Goal: Information Seeking & Learning: Learn about a topic

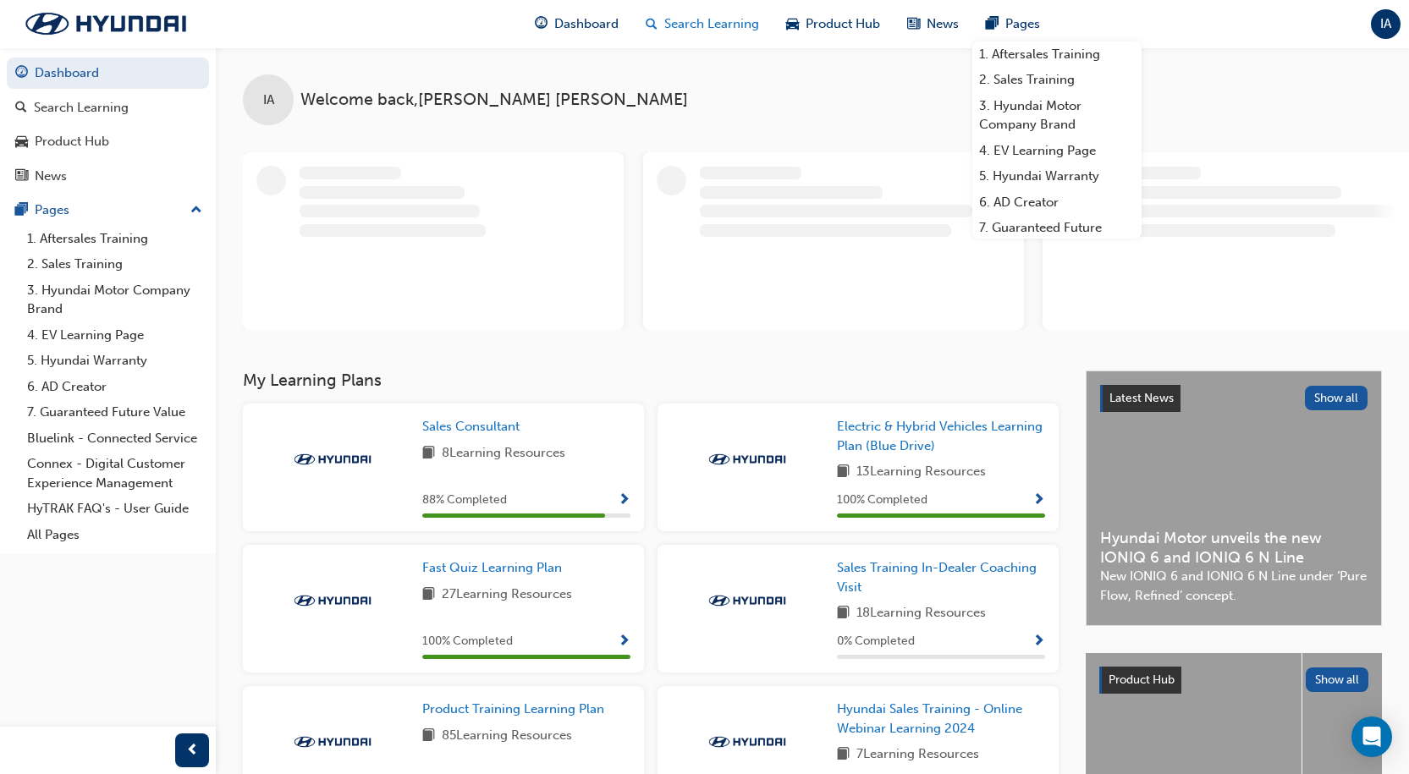
click at [710, 28] on span "Search Learning" at bounding box center [711, 23] width 95 height 19
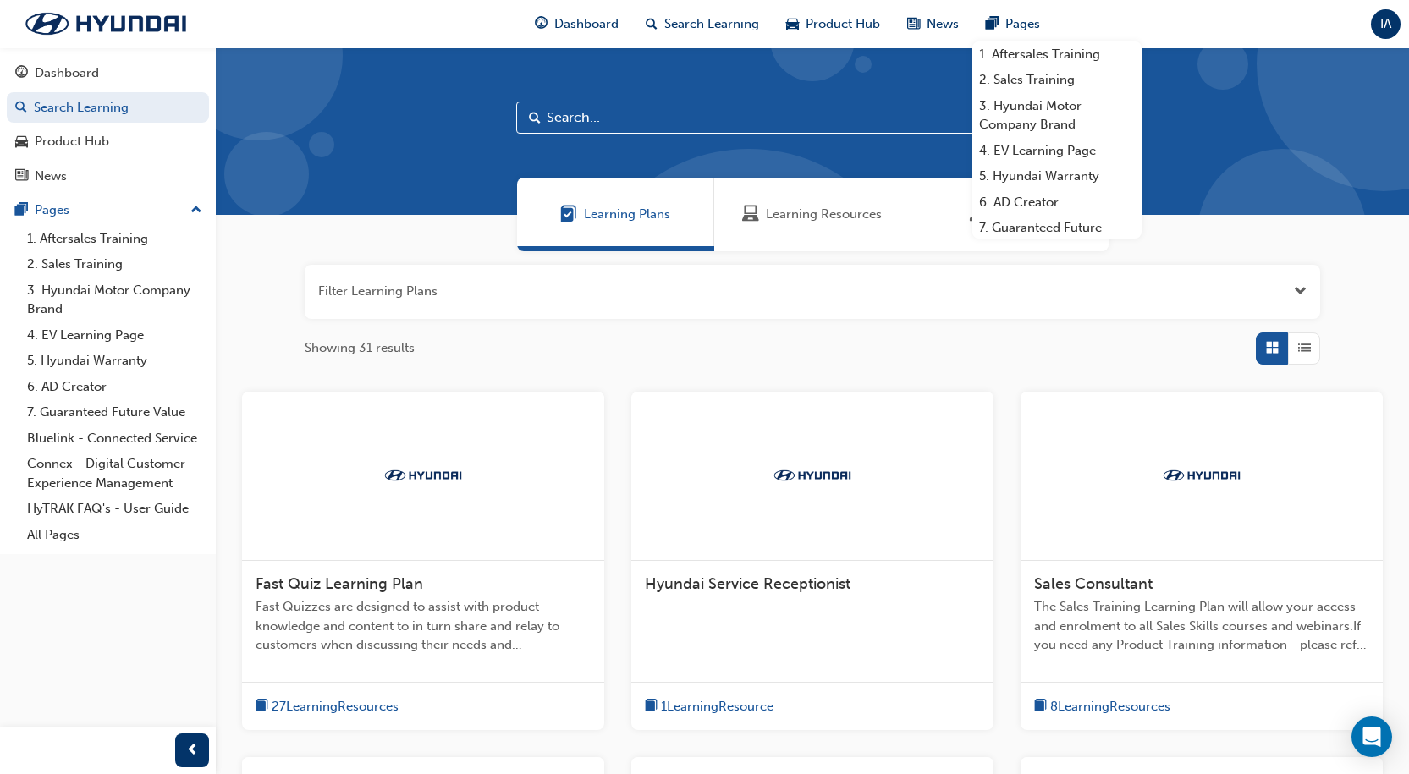
click at [785, 127] on input "text" at bounding box center [812, 118] width 592 height 32
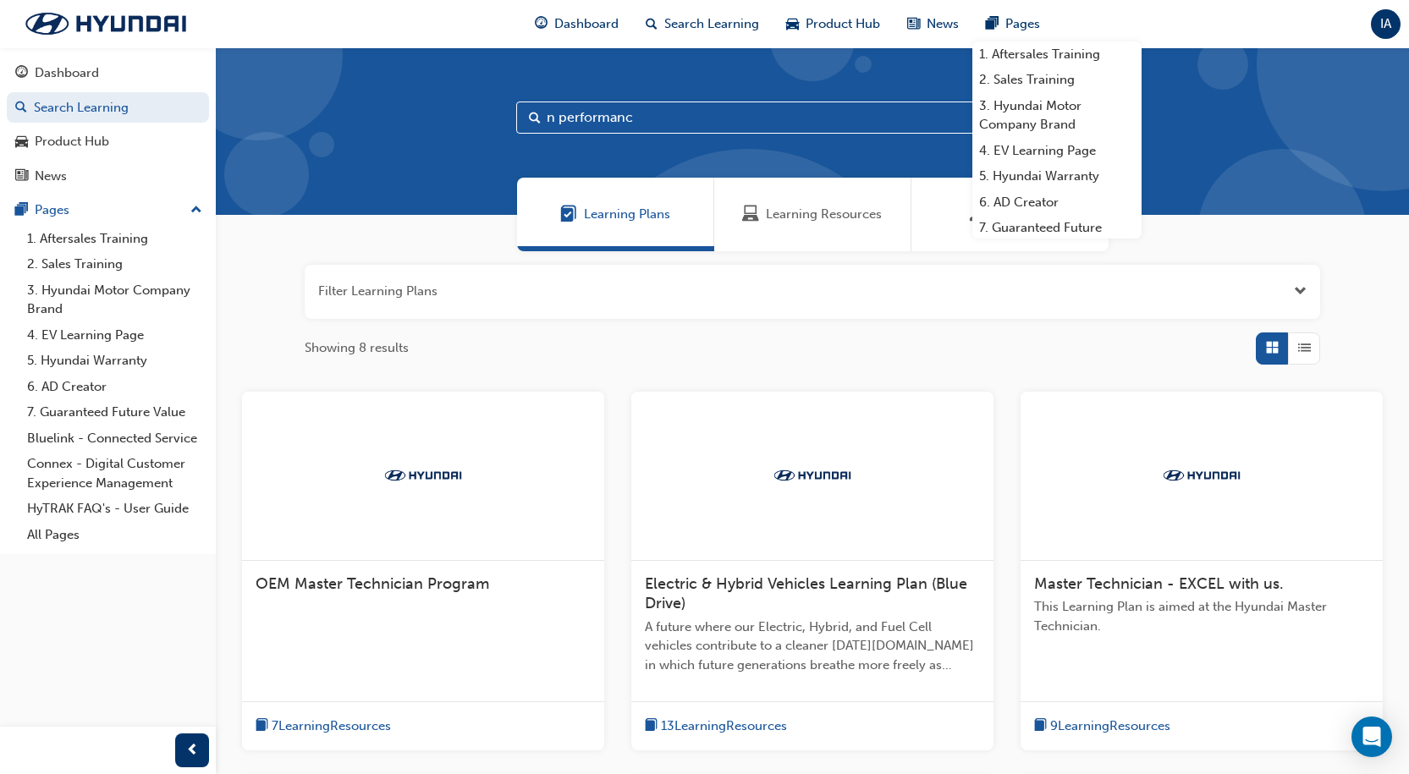
type input "n performance"
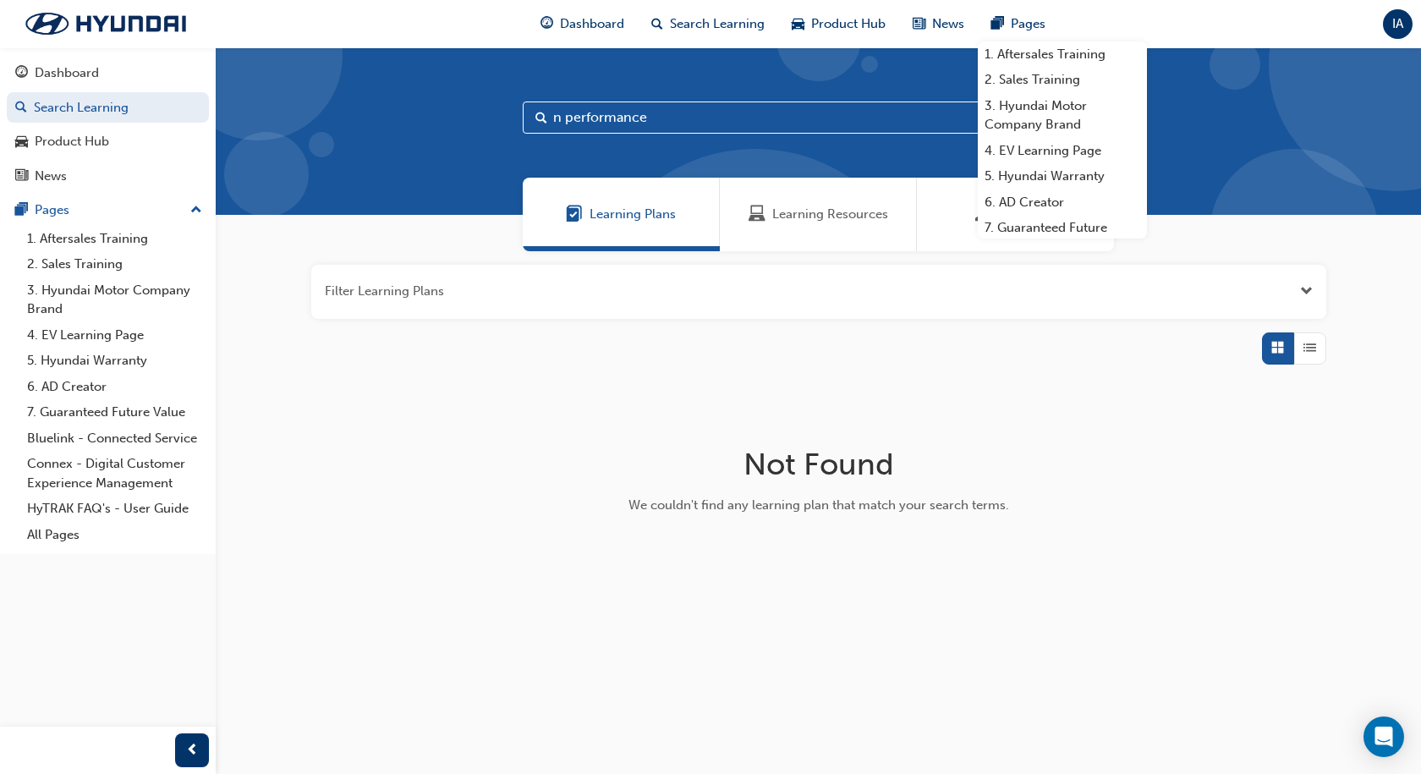
drag, startPoint x: 701, startPoint y: 132, endPoint x: 493, endPoint y: 147, distance: 207.9
click at [494, 147] on div "n performance" at bounding box center [819, 131] width 1206 height 168
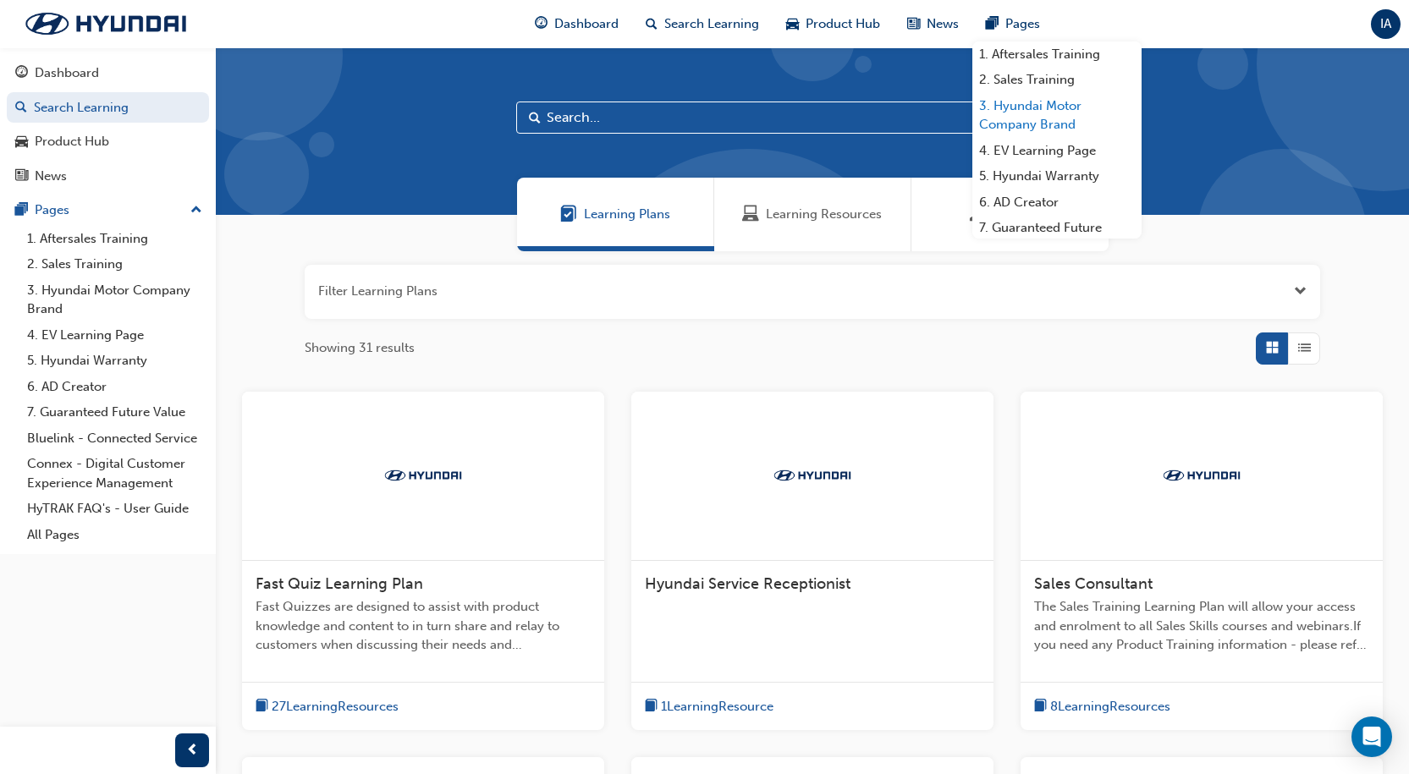
drag, startPoint x: 1326, startPoint y: 210, endPoint x: 1003, endPoint y: 134, distance: 331.2
click at [1306, 207] on div "Learning Plans Learning Resources Sessions" at bounding box center [812, 215] width 1193 height 74
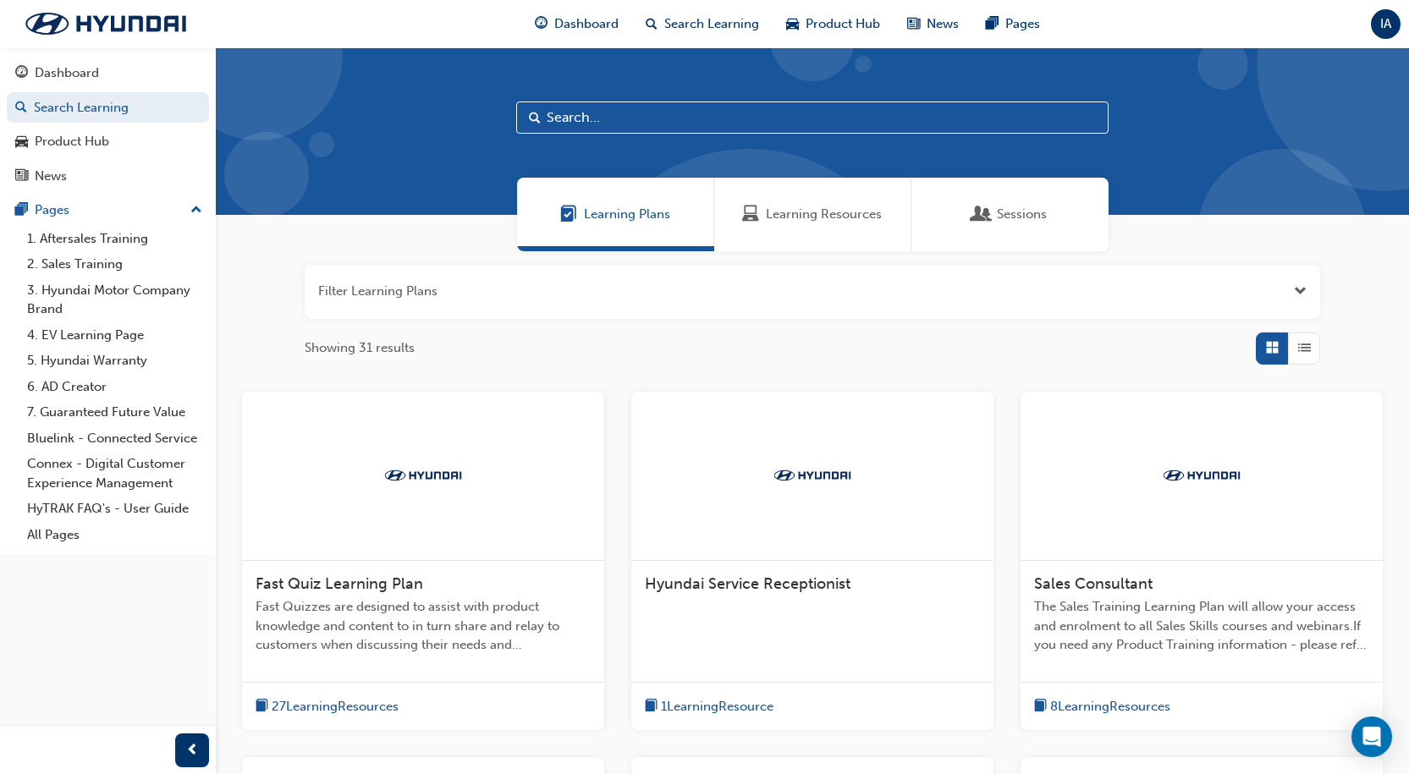
click at [1028, 233] on div "Sessions" at bounding box center [1009, 215] width 197 height 74
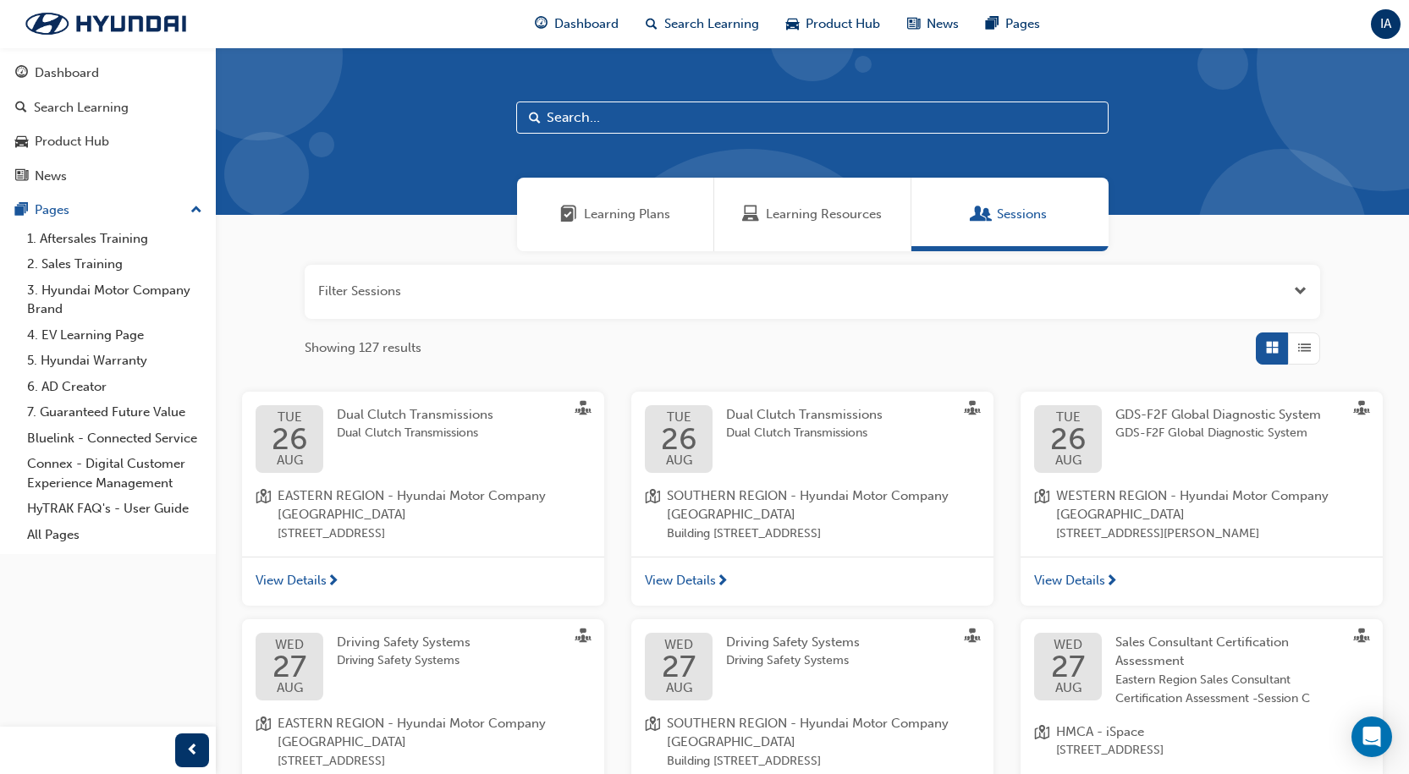
click at [755, 290] on button "button" at bounding box center [812, 292] width 1015 height 54
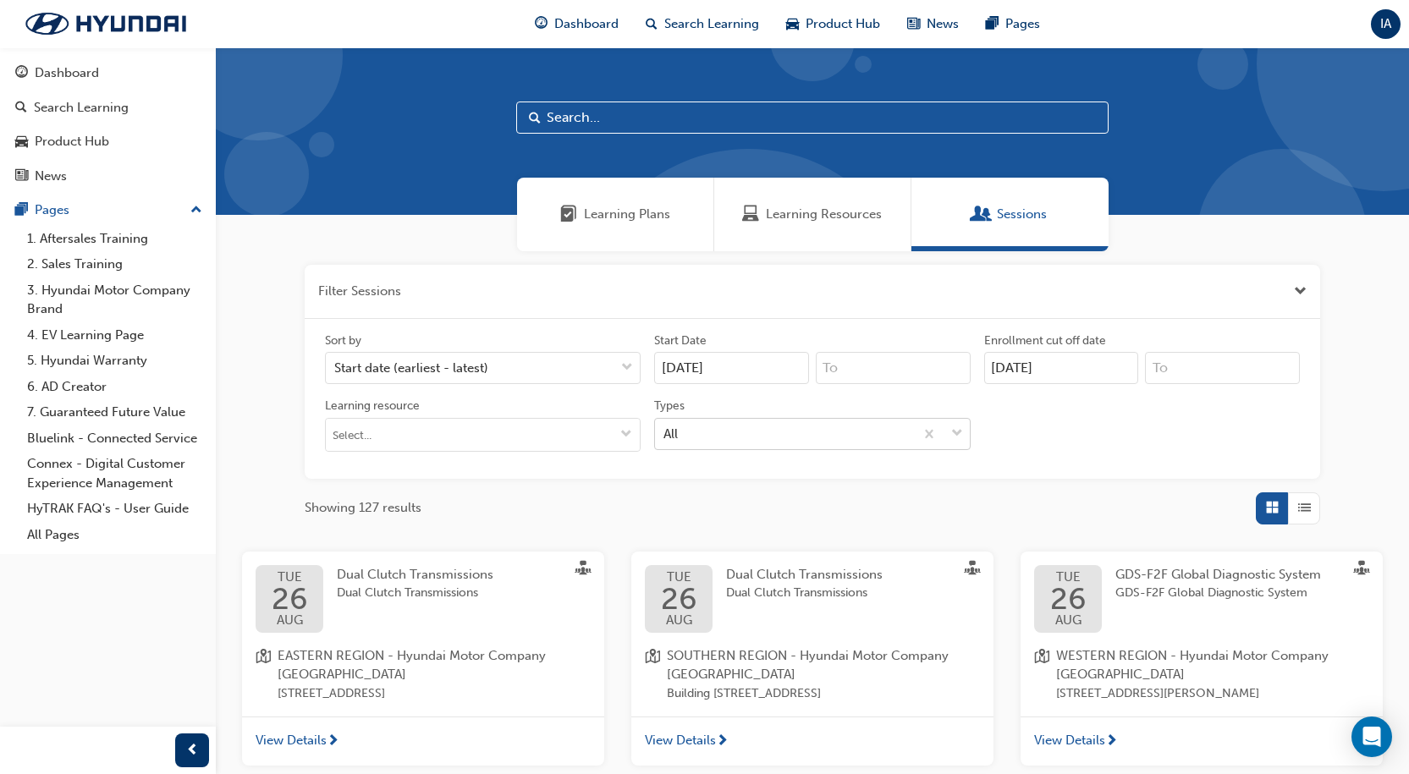
click at [900, 447] on div "All" at bounding box center [784, 434] width 258 height 30
click at [665, 440] on input "Types All" at bounding box center [664, 433] width 2 height 14
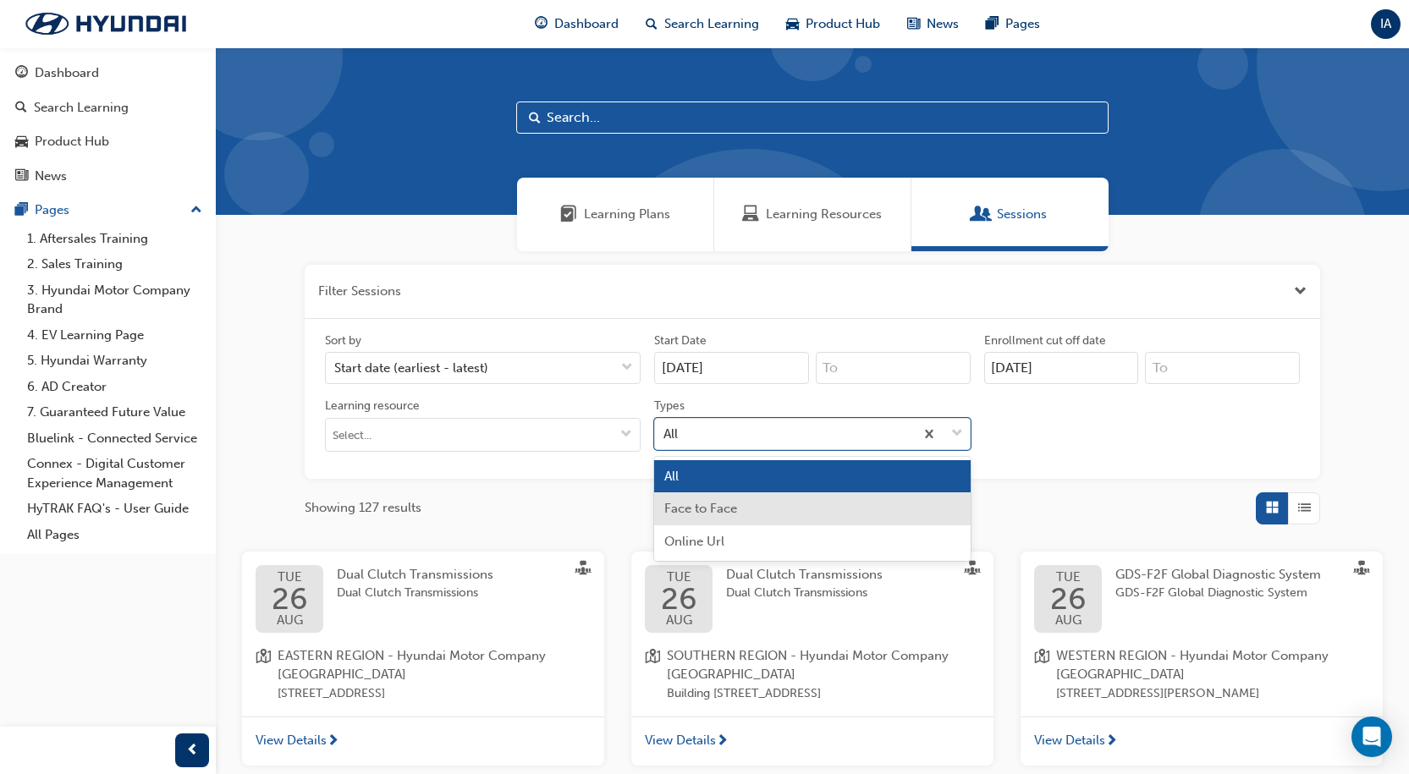
drag, startPoint x: 831, startPoint y: 515, endPoint x: 866, endPoint y: 464, distance: 62.2
click at [830, 514] on div "Face to Face" at bounding box center [812, 508] width 316 height 33
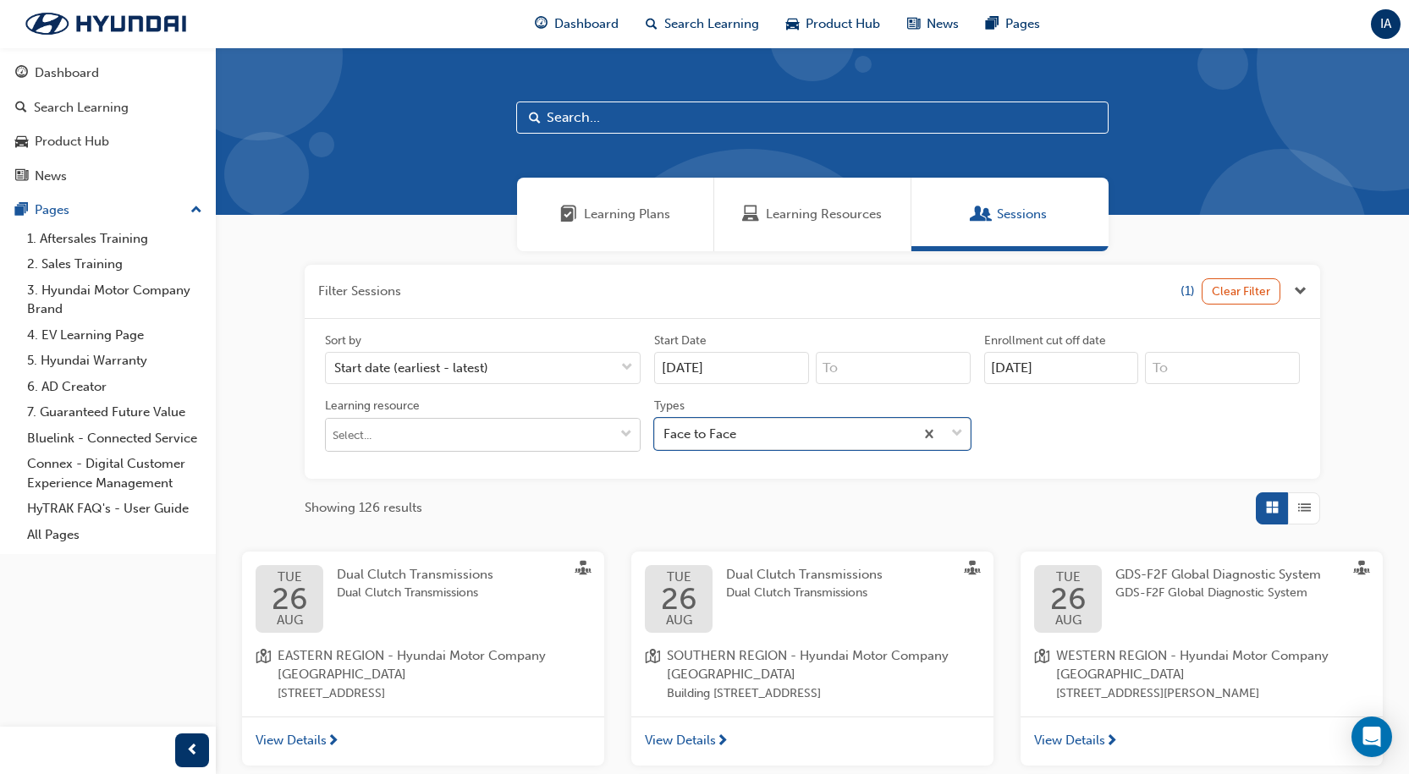
click at [515, 432] on input "Learning resource" at bounding box center [483, 435] width 314 height 32
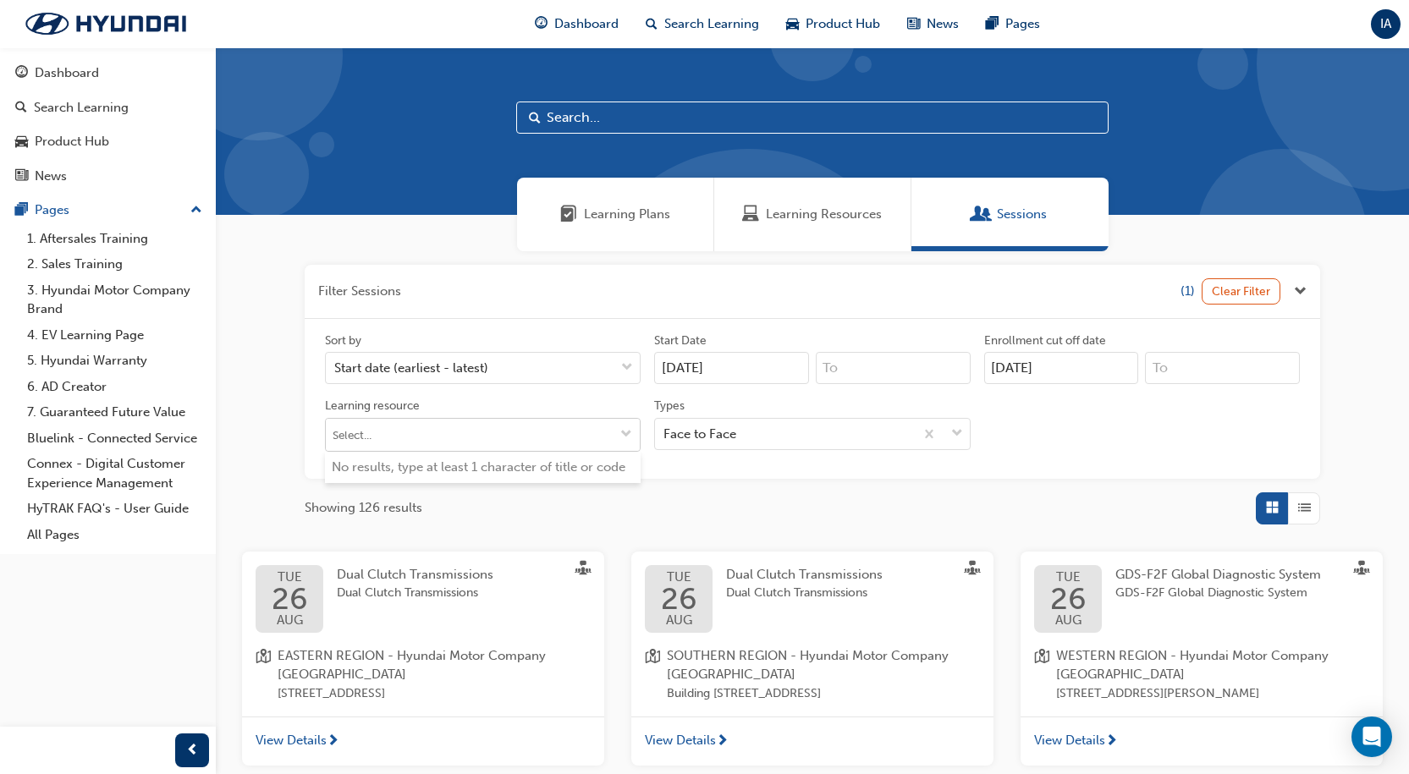
click at [612, 432] on input "Learning resource No results, type at least 1 character of title or code" at bounding box center [483, 435] width 314 height 32
click at [989, 467] on div "Sort by Start date (earliest - latest) Start Date [DATE] Enrollment cut off dat…" at bounding box center [812, 399] width 1015 height 160
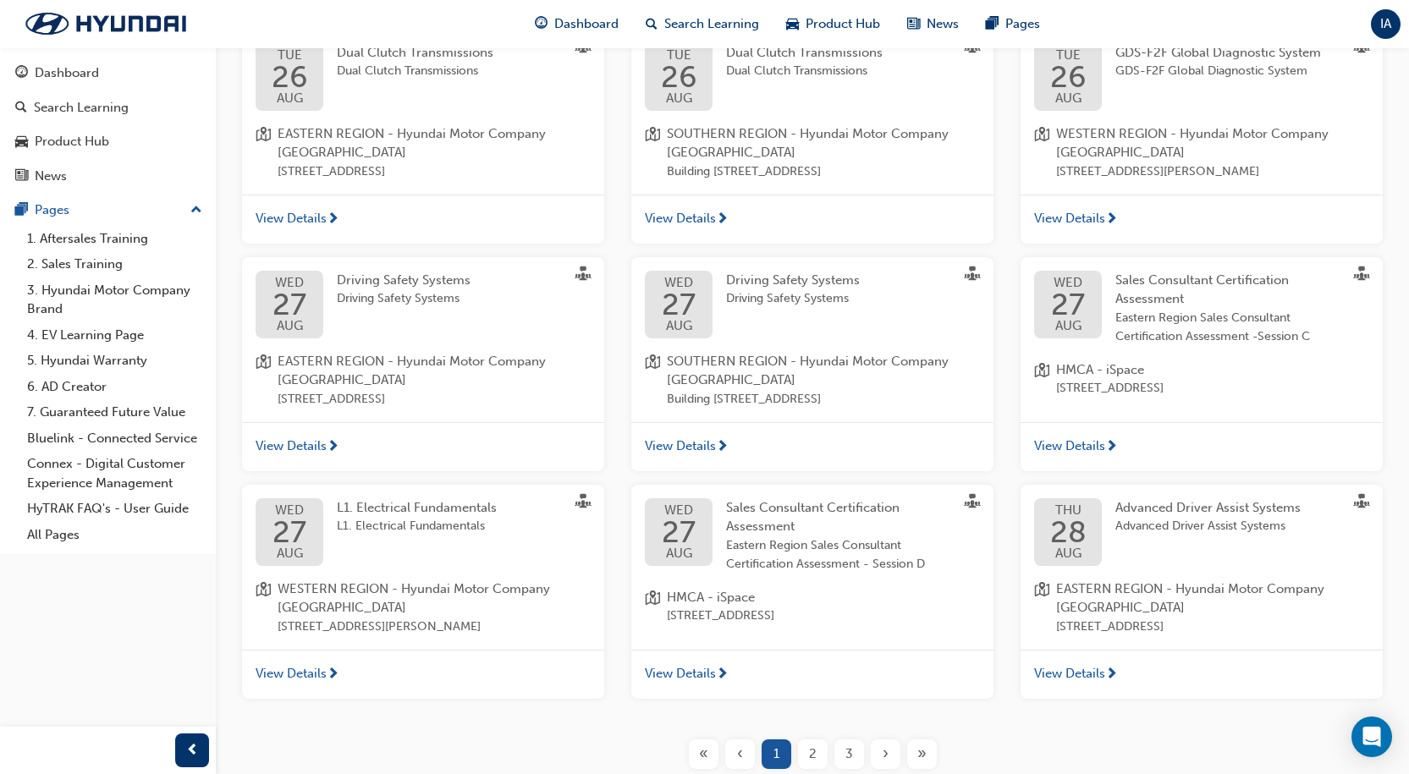
scroll to position [665, 0]
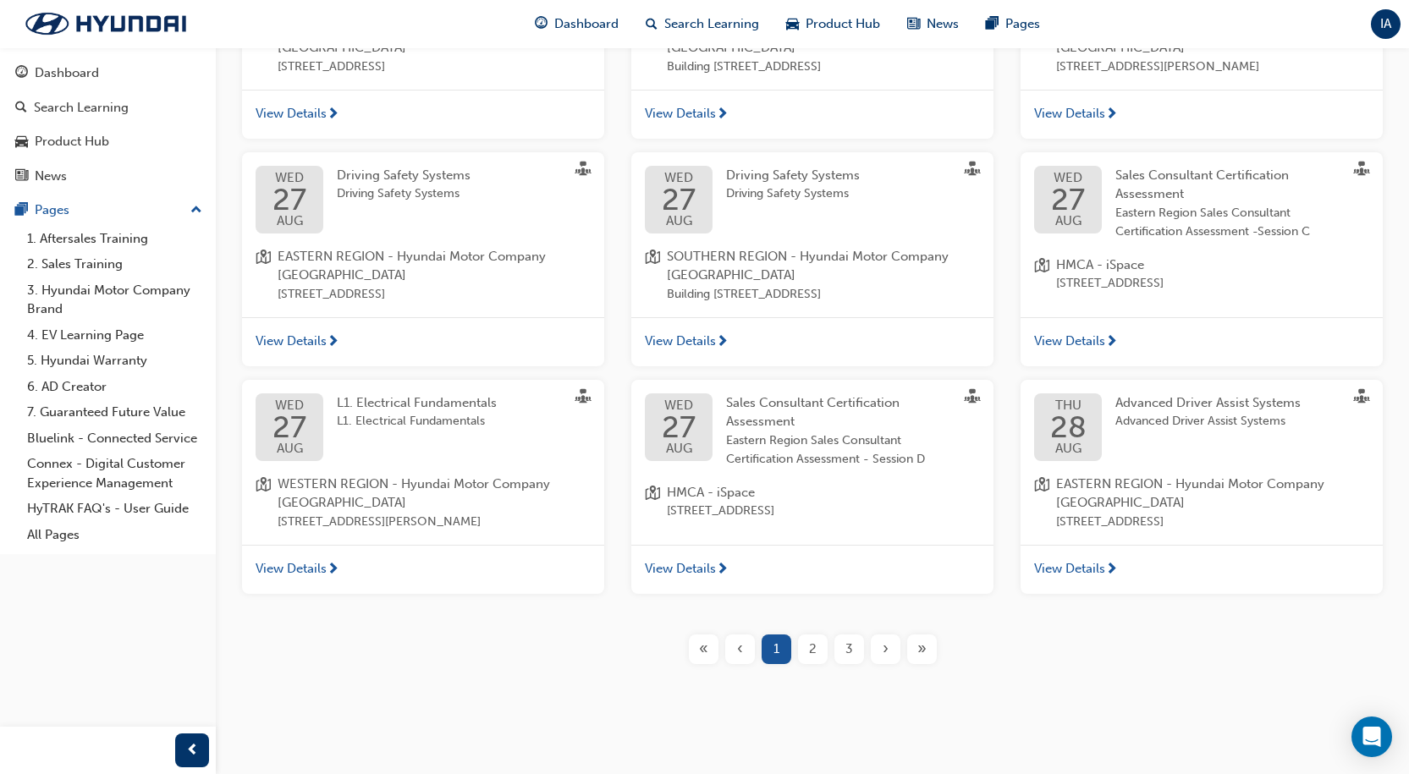
click at [817, 650] on div "2" at bounding box center [813, 650] width 30 height 30
click at [895, 647] on div "›" at bounding box center [886, 650] width 30 height 30
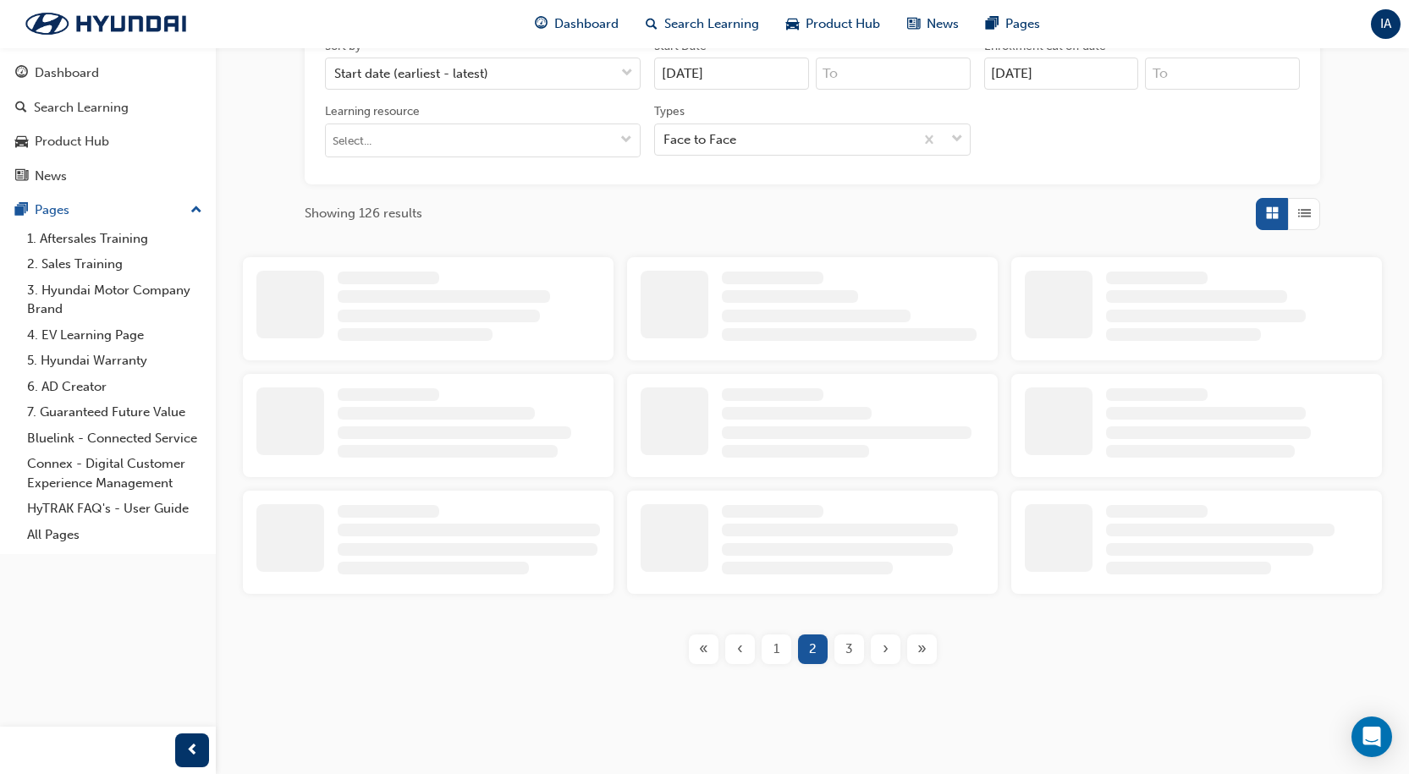
scroll to position [665, 0]
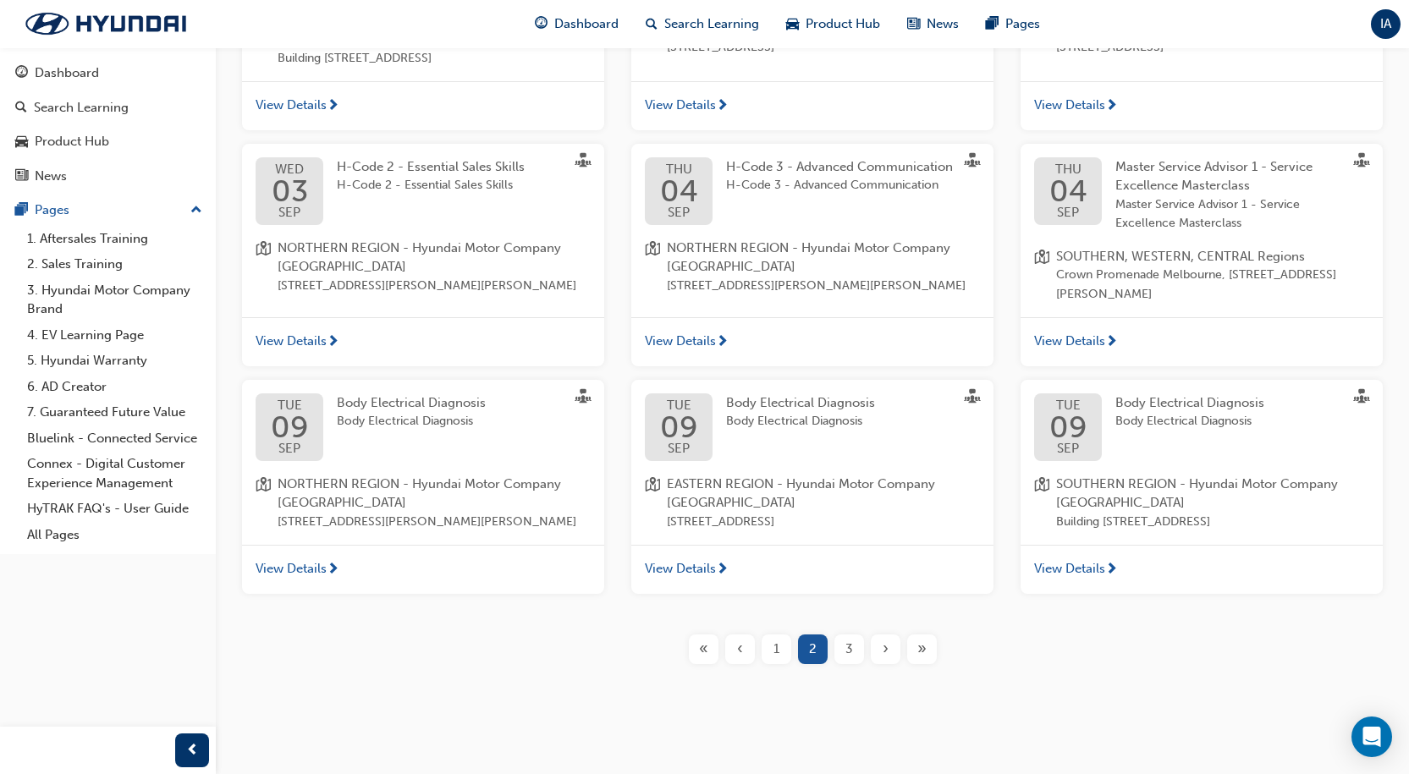
click at [893, 654] on div "›" at bounding box center [886, 650] width 30 height 30
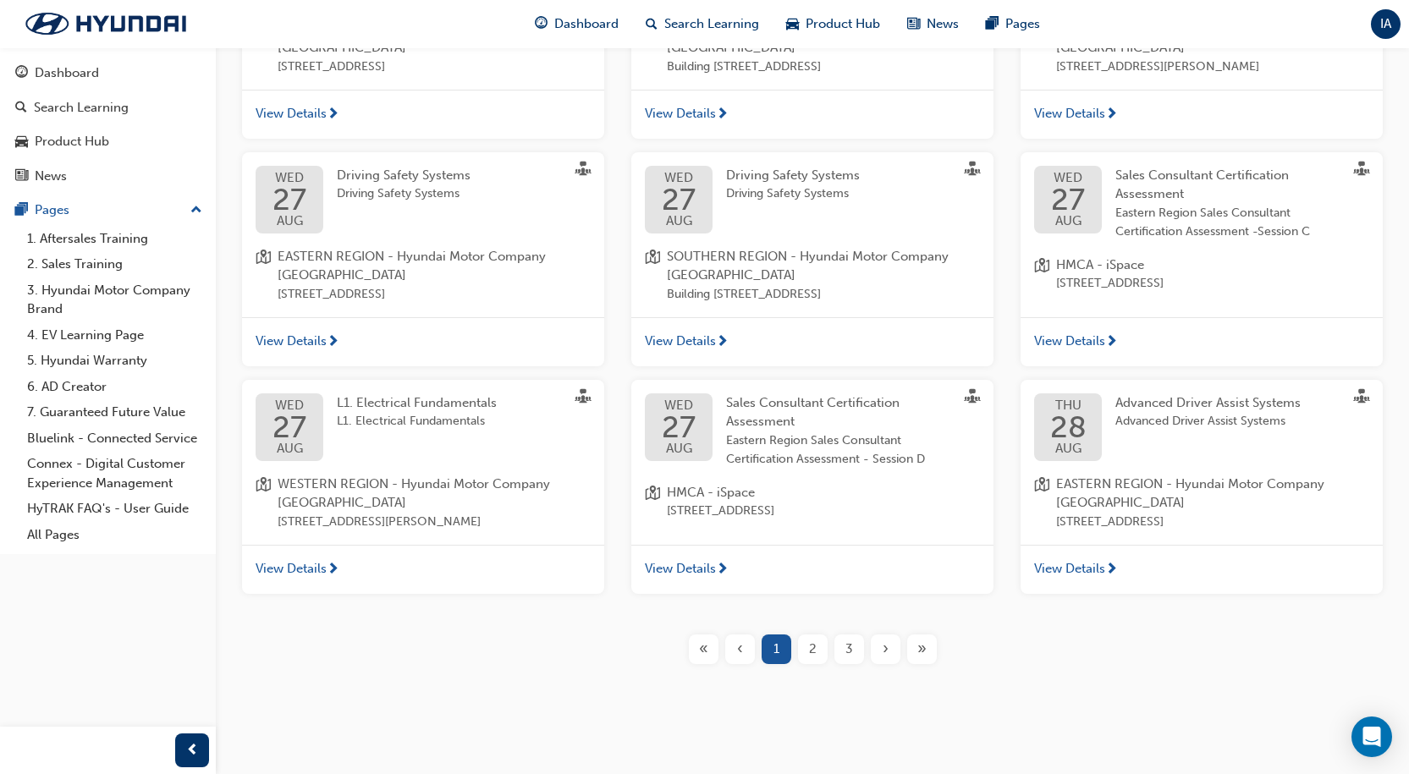
click at [893, 654] on div "›" at bounding box center [886, 650] width 30 height 30
drag, startPoint x: 893, startPoint y: 654, endPoint x: 909, endPoint y: 648, distance: 17.1
click at [909, 648] on div "»" at bounding box center [922, 650] width 30 height 30
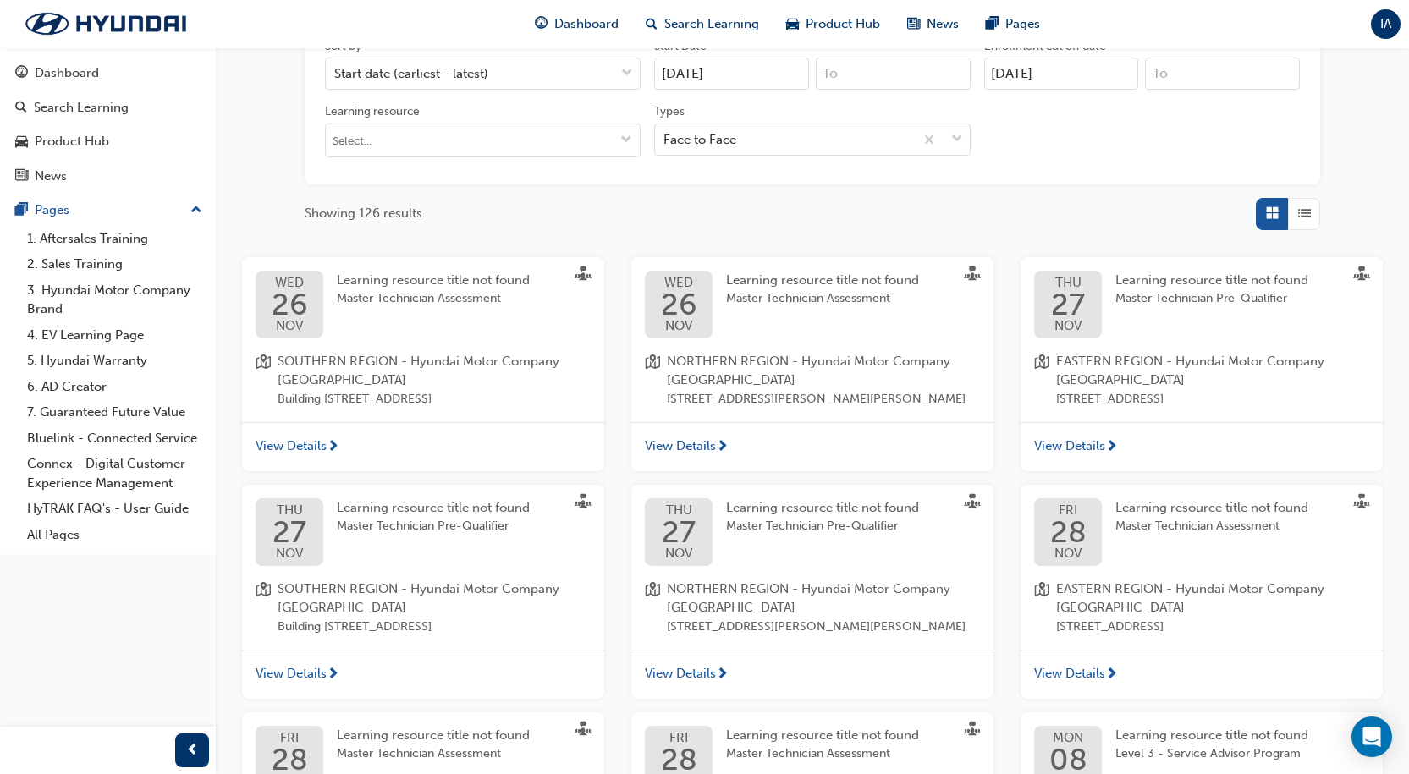
scroll to position [665, 0]
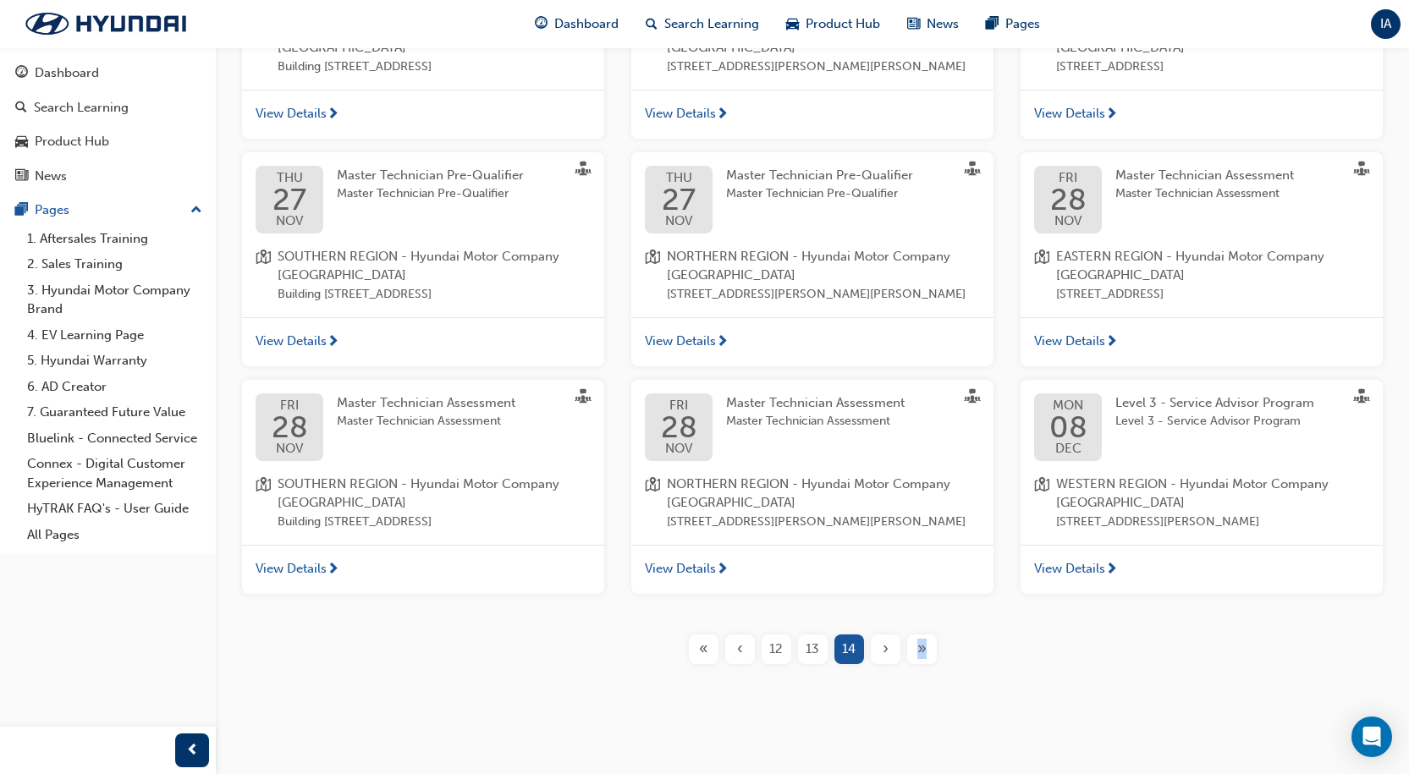
click at [909, 648] on div "Filter Sessions (1) Clear Filter Sort by Start date (earliest - latest) Start D…" at bounding box center [812, 150] width 1193 height 1053
click at [829, 664] on div "« ‹ 12 13 14 › »" at bounding box center [812, 650] width 255 height 30
click at [825, 664] on div "13" at bounding box center [813, 650] width 30 height 30
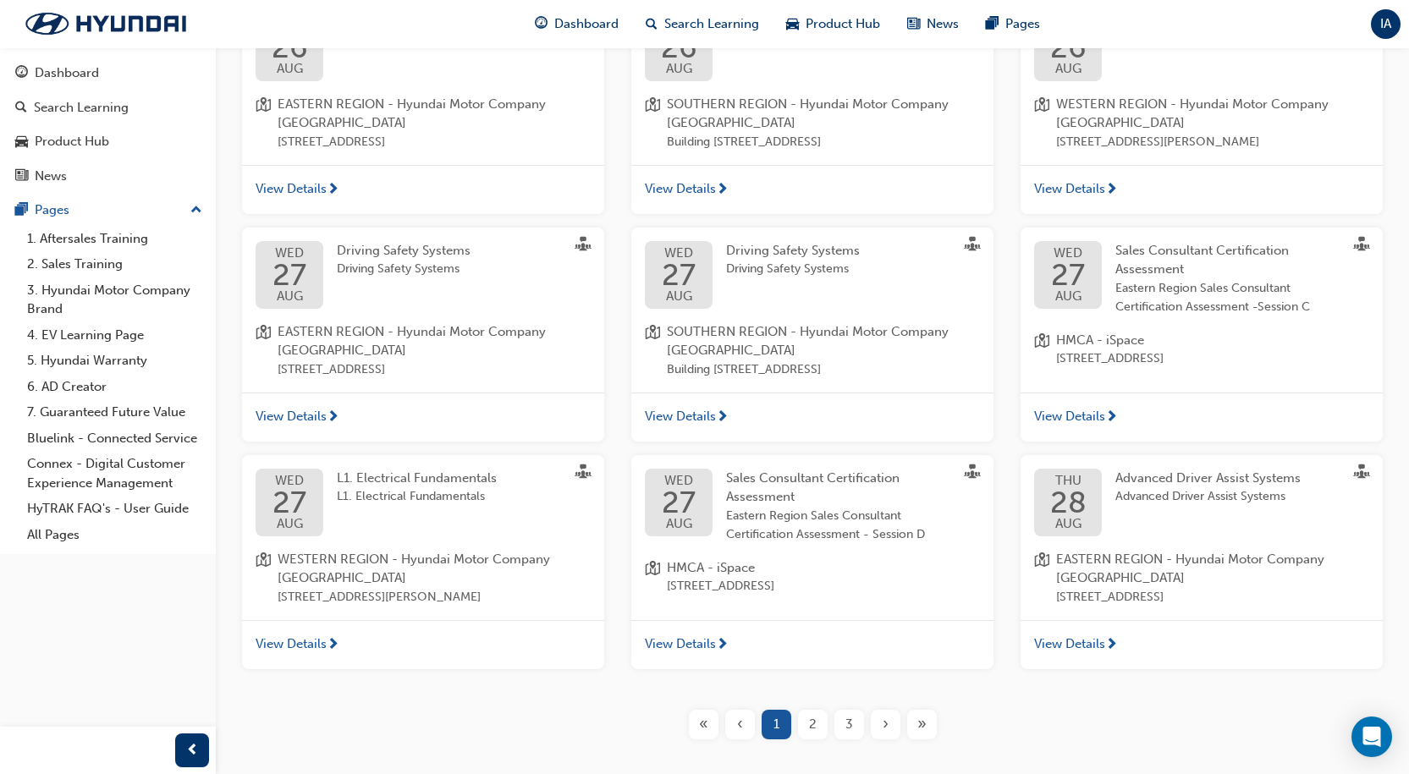
scroll to position [592, 0]
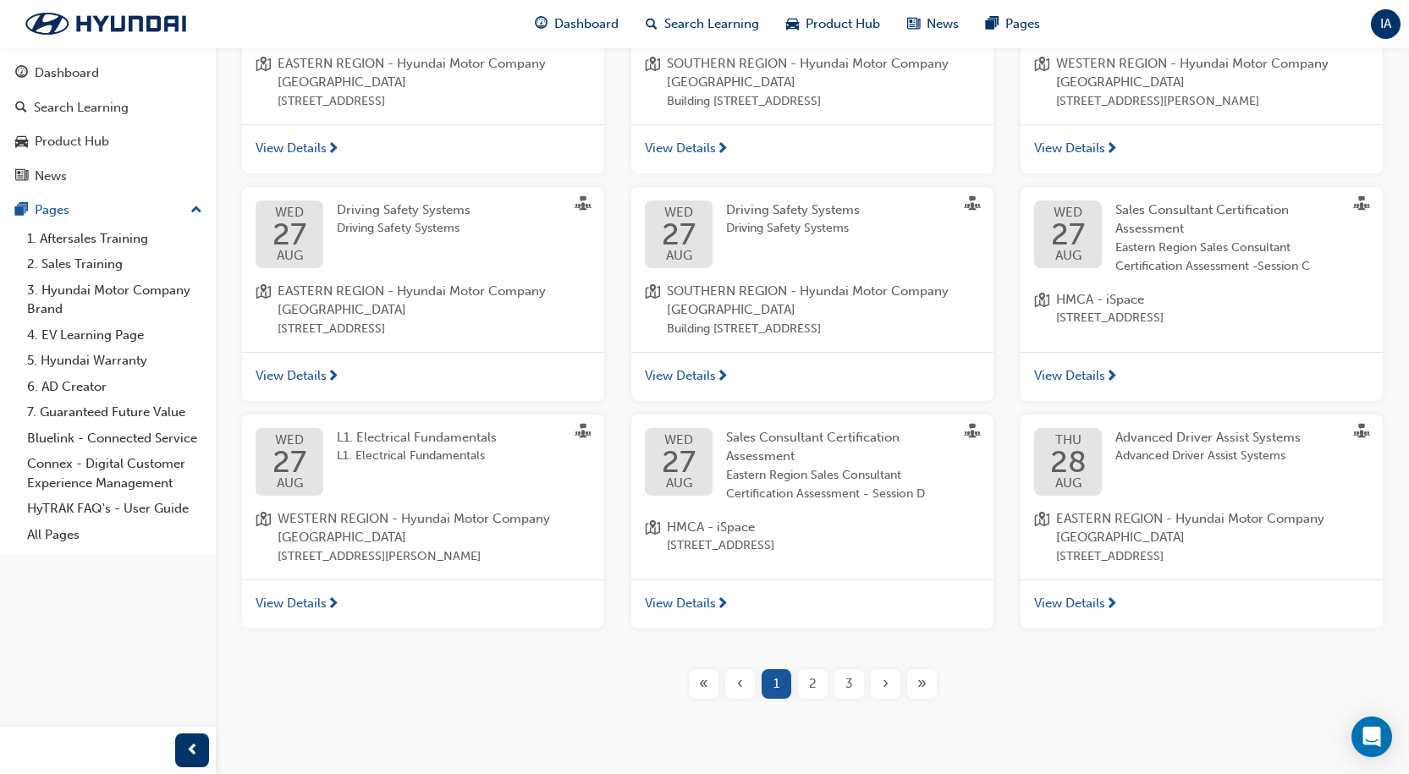
click at [826, 699] on div "2" at bounding box center [813, 684] width 30 height 30
click at [836, 699] on div "3" at bounding box center [849, 684] width 30 height 30
click at [887, 694] on span "›" at bounding box center [885, 683] width 6 height 19
click at [886, 694] on span "›" at bounding box center [885, 683] width 6 height 19
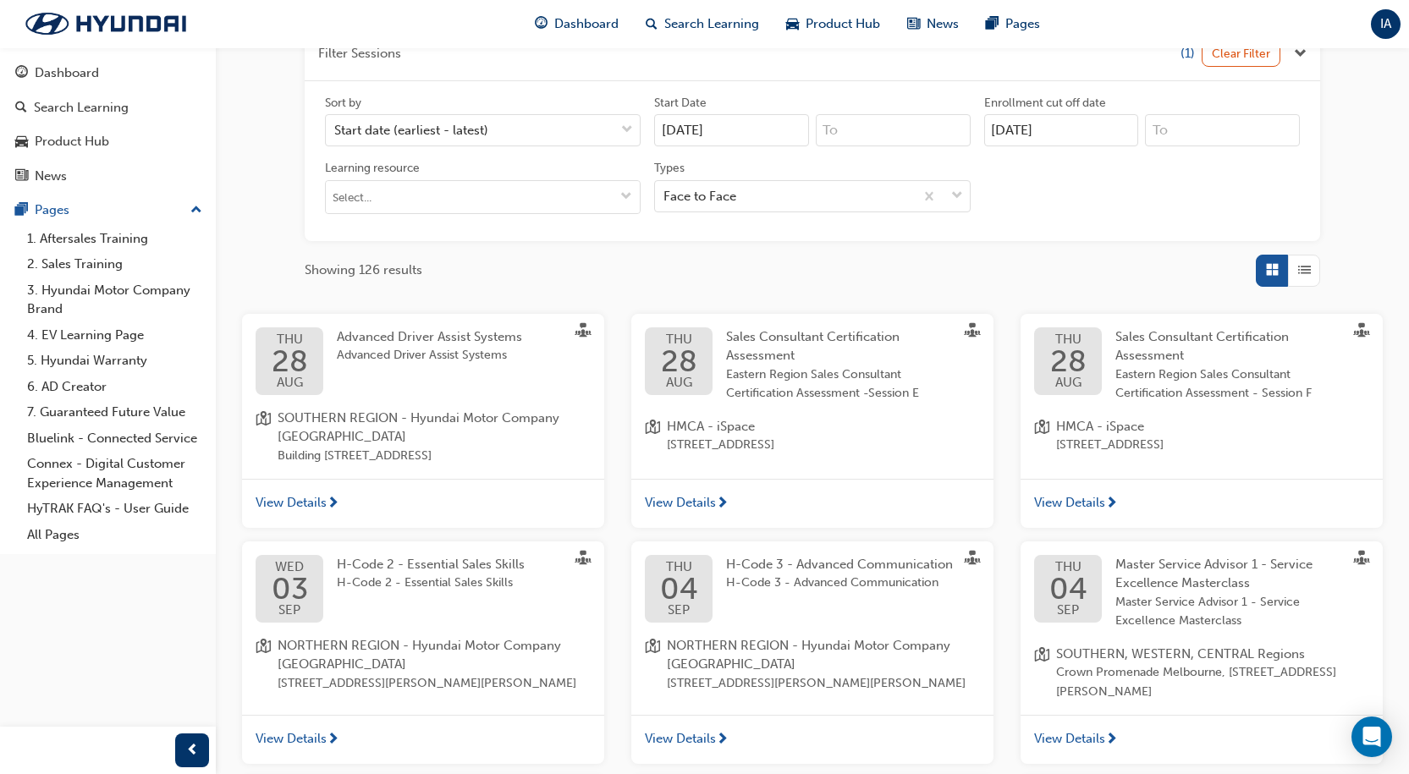
scroll to position [592, 0]
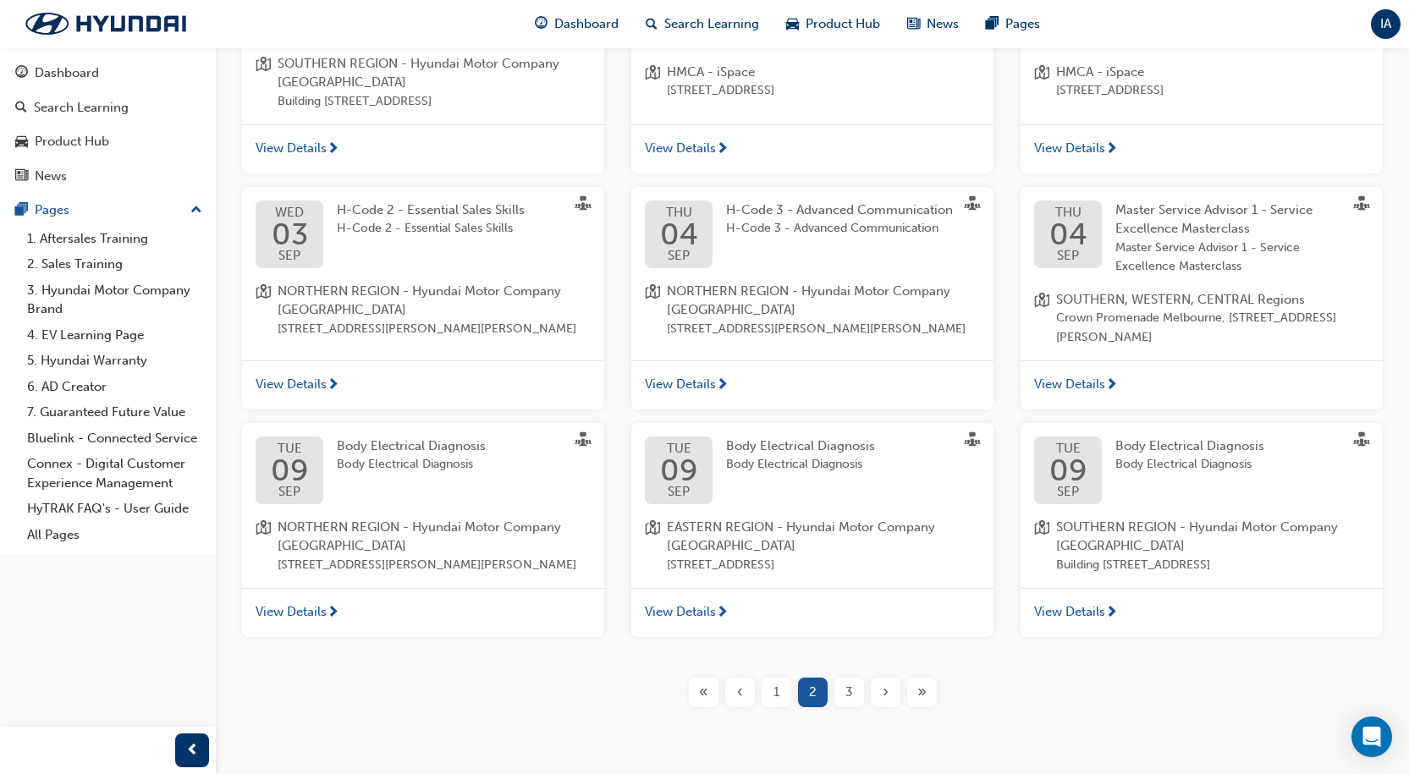
click at [866, 707] on button "3" at bounding box center [849, 693] width 36 height 30
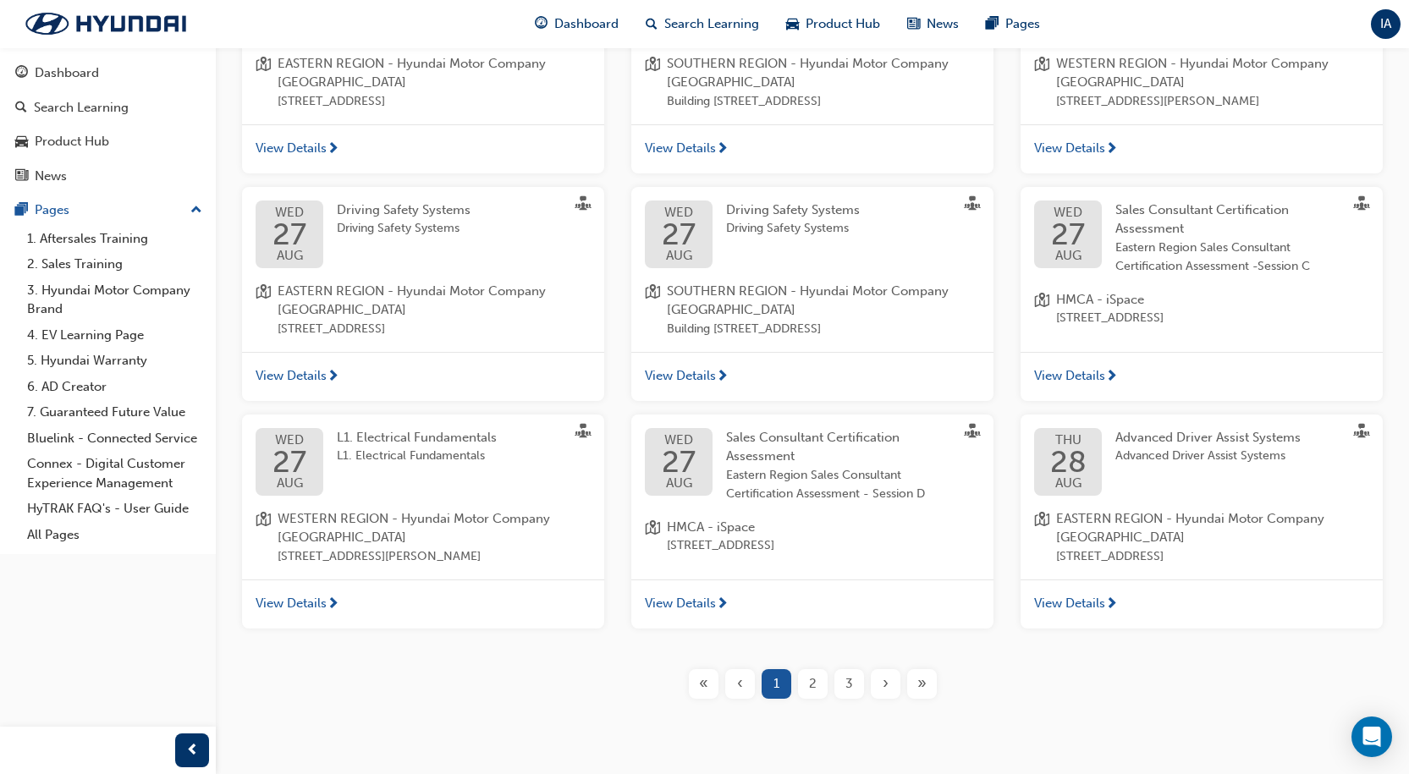
click at [864, 699] on button "3" at bounding box center [849, 684] width 36 height 30
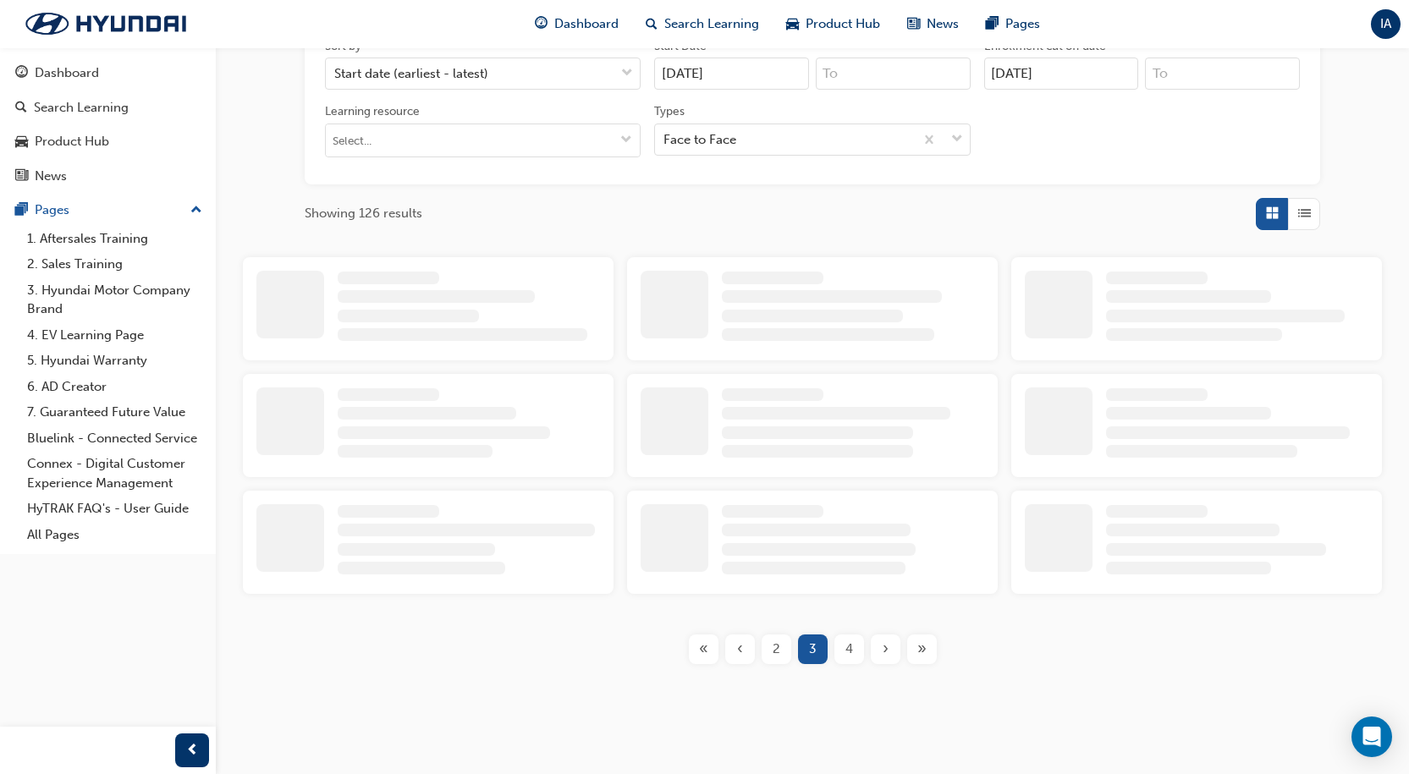
scroll to position [592, 0]
click at [868, 678] on div "Filter Sessions (1) Clear Filter Sort by Start date (earliest - latest) Start D…" at bounding box center [812, 317] width 1193 height 721
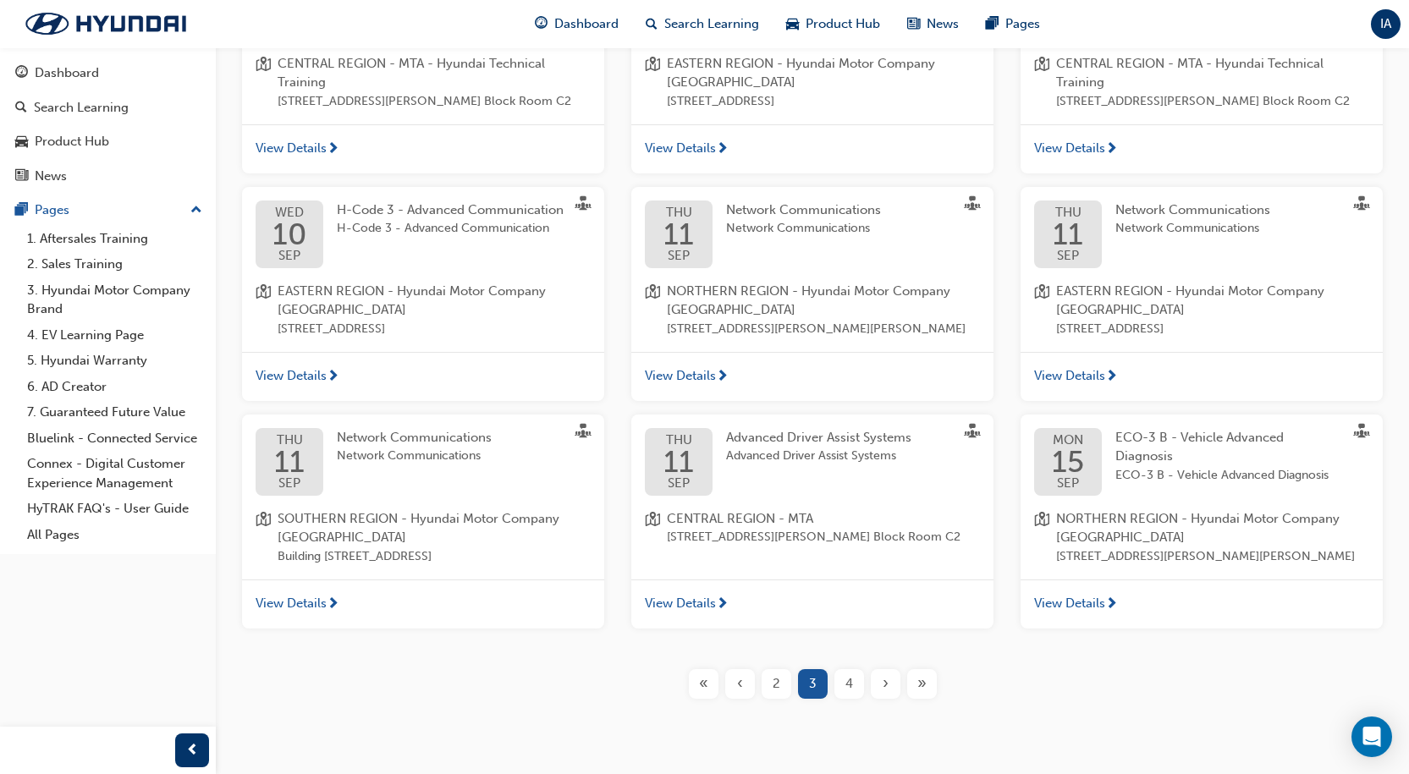
click at [874, 712] on div "Filter Sessions (1) Clear Filter Sort by Start date (earliest - latest) Start D…" at bounding box center [812, 185] width 1193 height 1053
click at [874, 699] on div "›" at bounding box center [886, 684] width 30 height 30
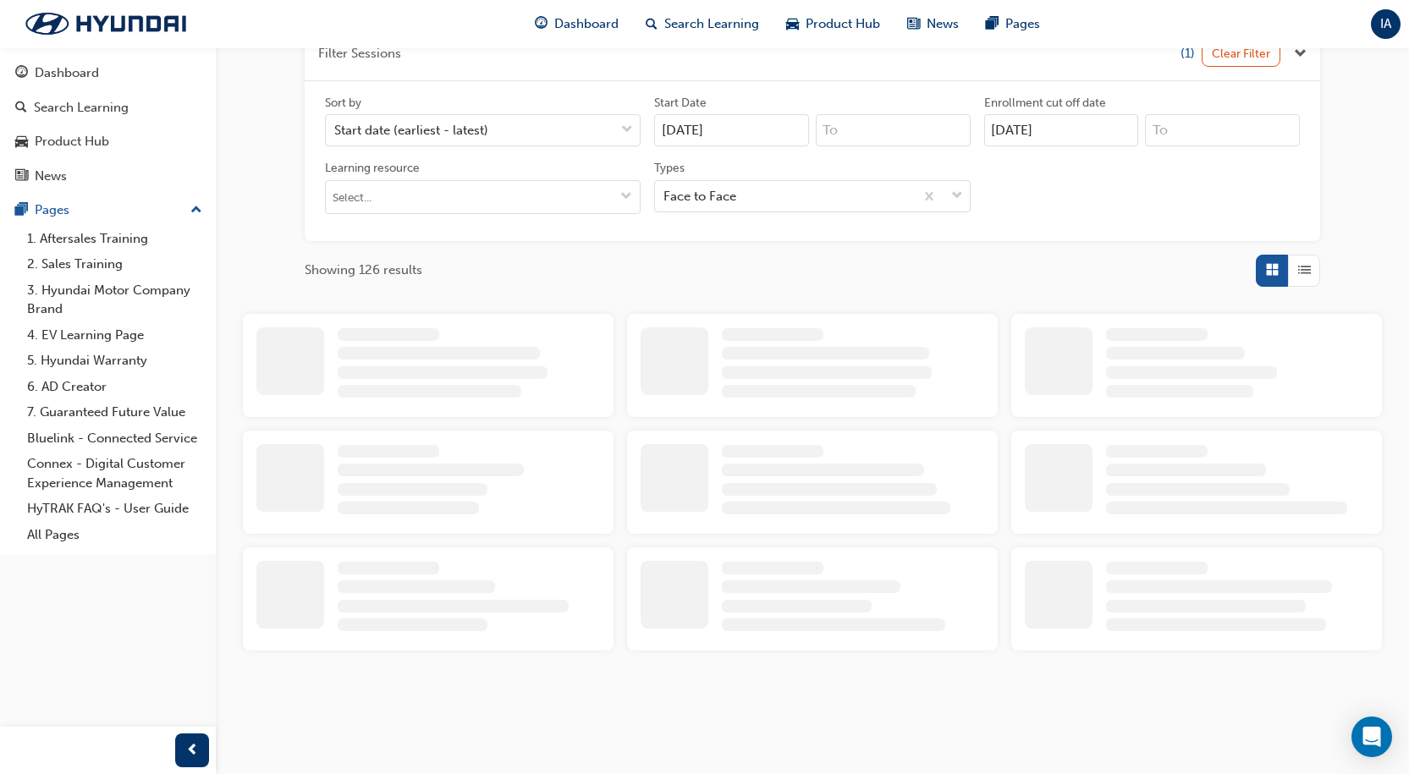
scroll to position [592, 0]
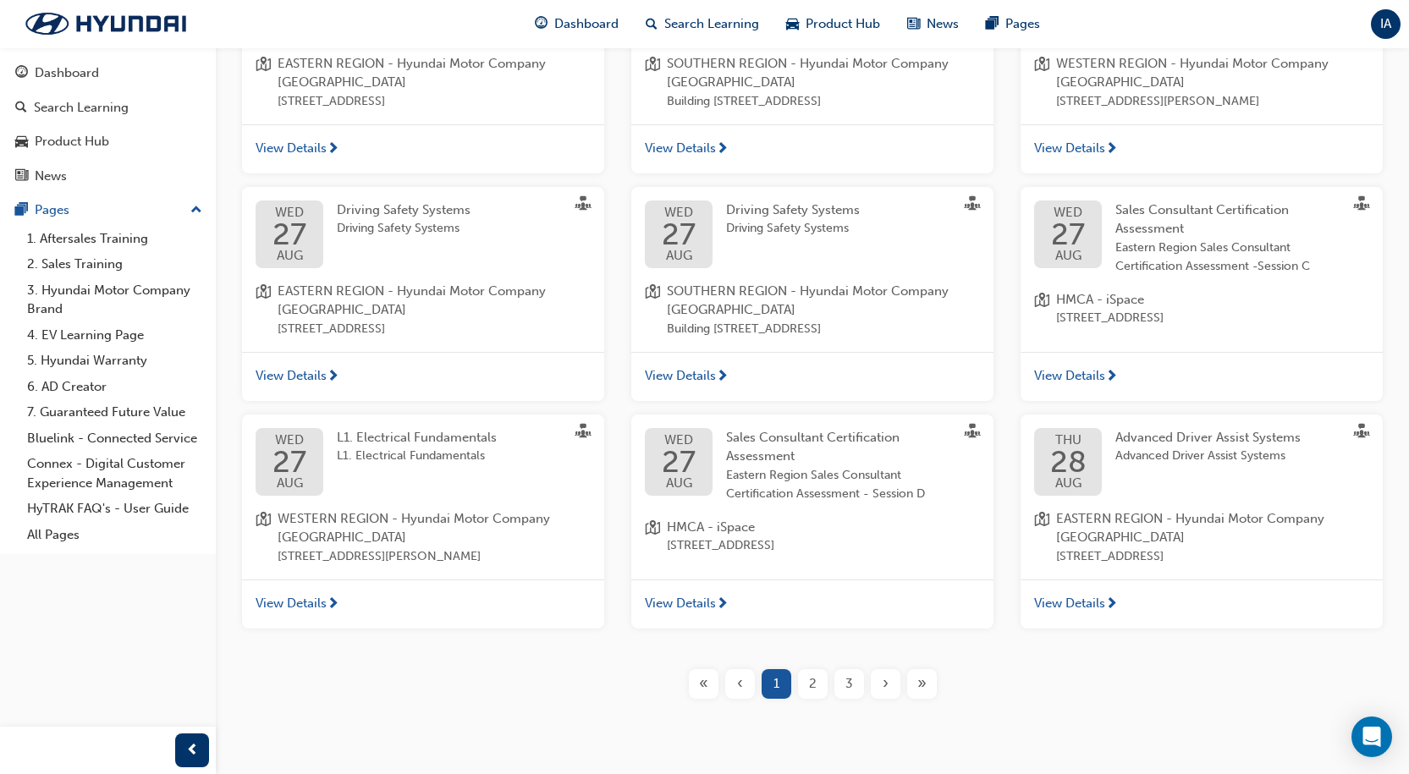
click at [874, 699] on div "›" at bounding box center [886, 684] width 30 height 30
click at [863, 699] on div "3" at bounding box center [849, 684] width 30 height 30
click at [860, 699] on div "3" at bounding box center [849, 684] width 30 height 30
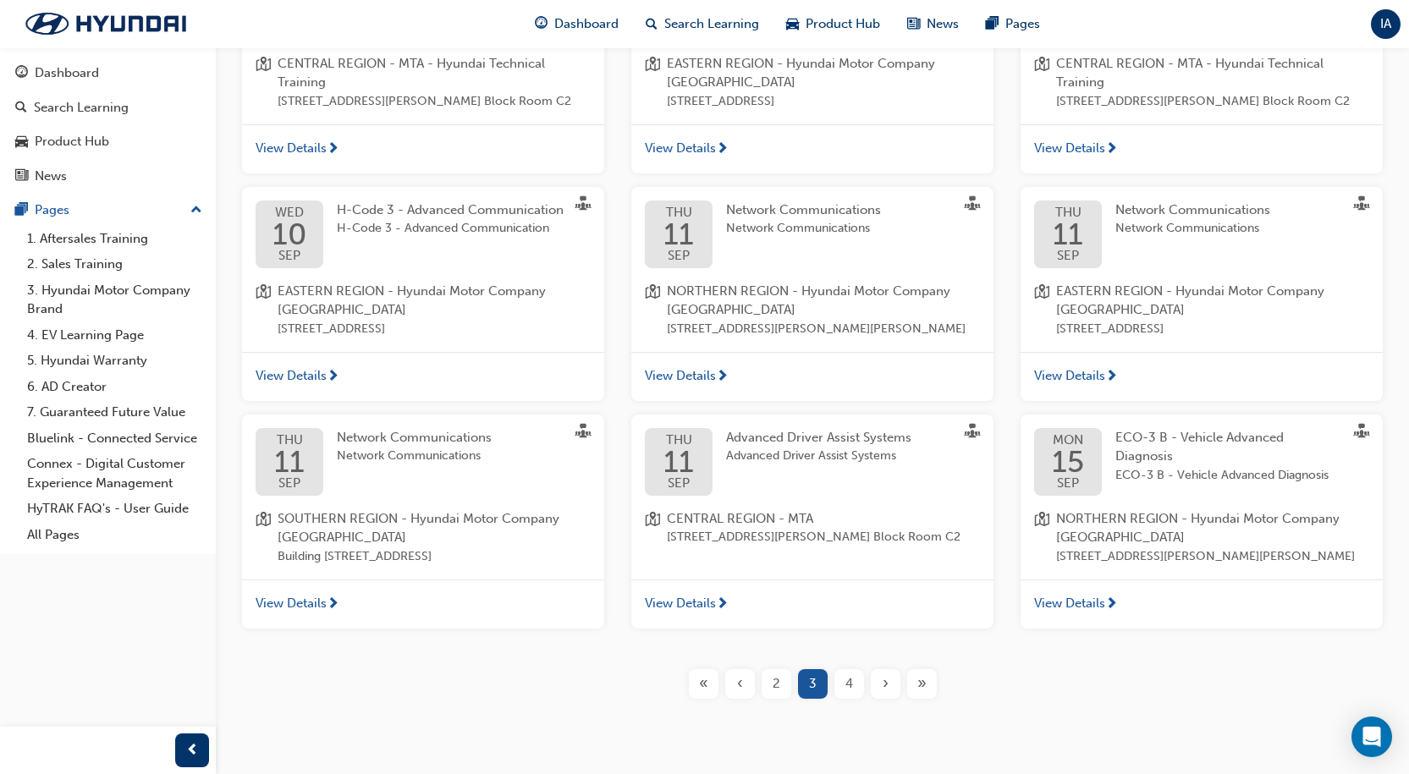
click at [860, 699] on div "4" at bounding box center [849, 684] width 30 height 30
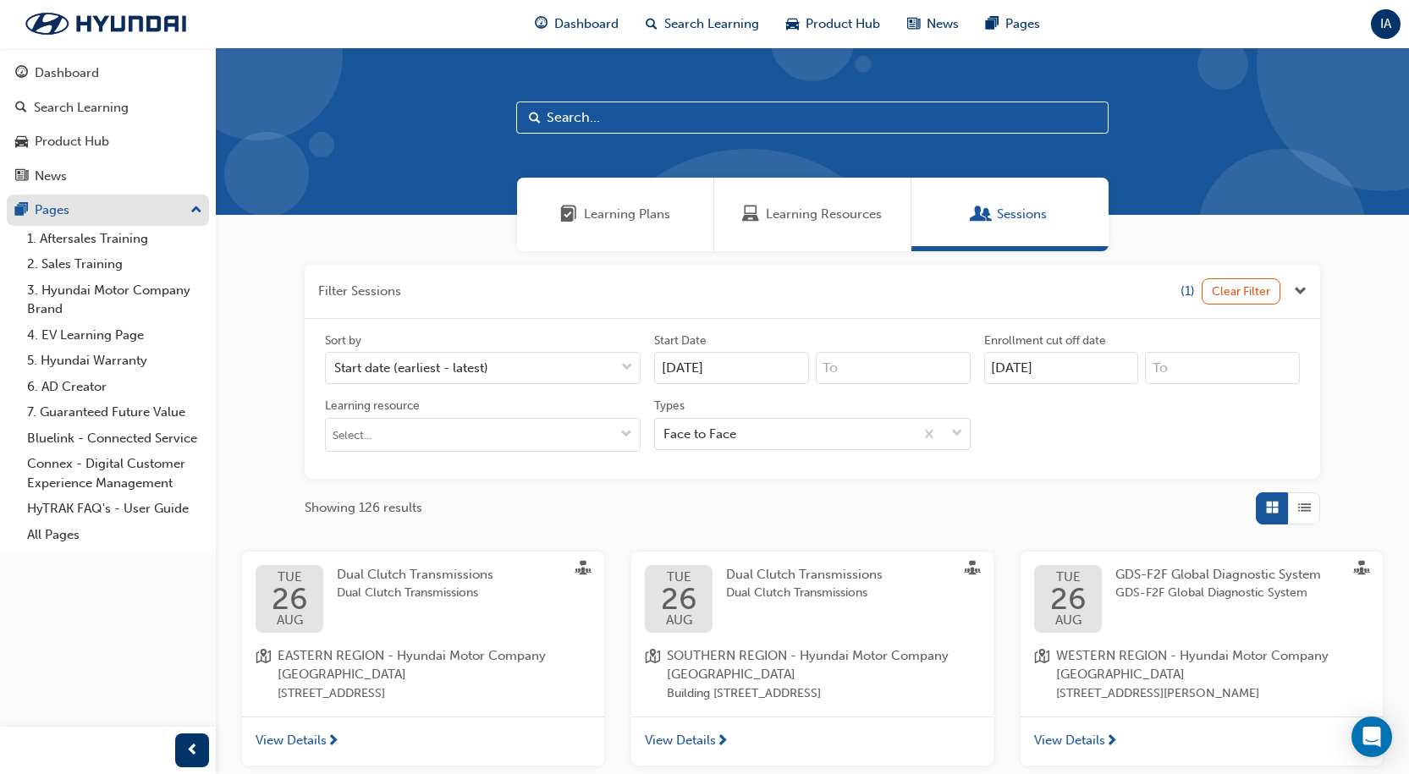
click at [87, 198] on button "Pages" at bounding box center [108, 210] width 202 height 31
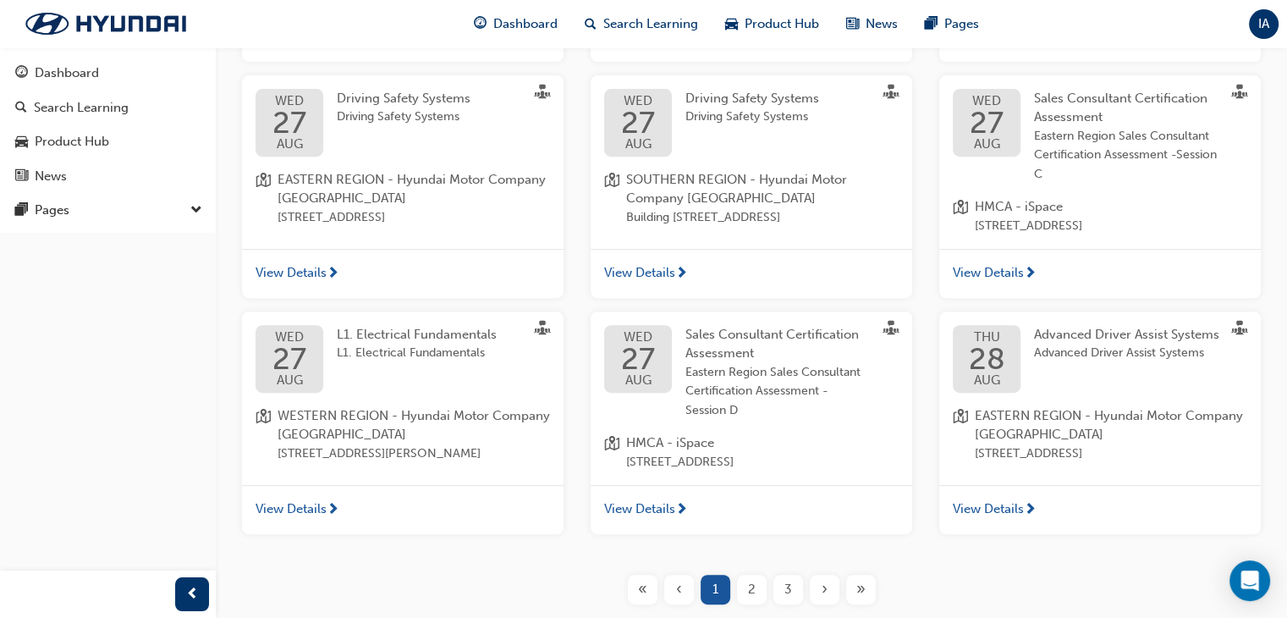
scroll to position [829, 0]
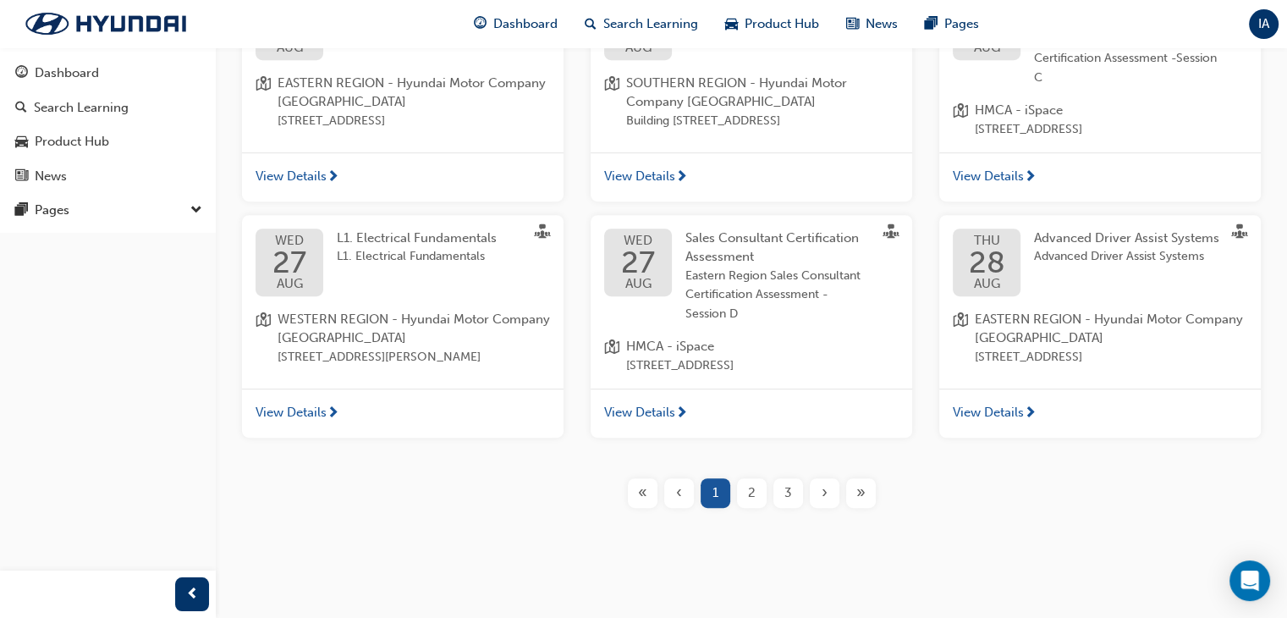
click at [745, 490] on div "2" at bounding box center [752, 493] width 30 height 30
drag, startPoint x: 768, startPoint y: 498, endPoint x: 805, endPoint y: 501, distance: 37.3
click at [800, 501] on div "« ‹ 1 2 3 › »" at bounding box center [751, 493] width 255 height 30
click at [806, 501] on button "›" at bounding box center [824, 493] width 36 height 30
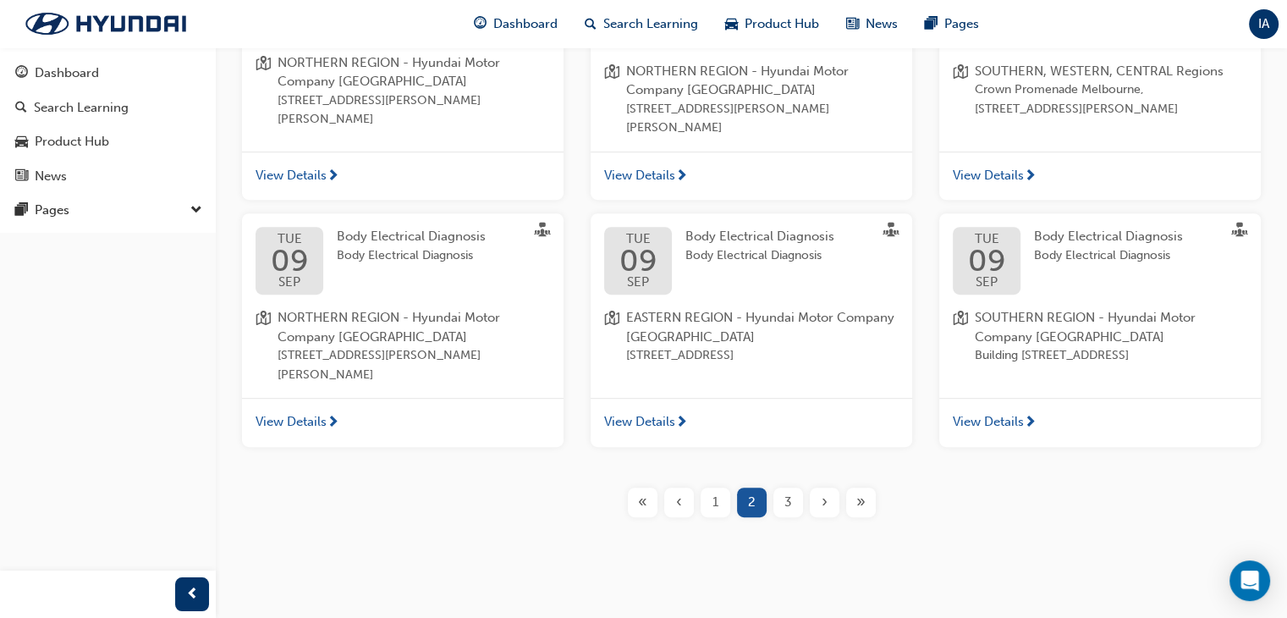
click at [816, 494] on div "›" at bounding box center [825, 502] width 30 height 30
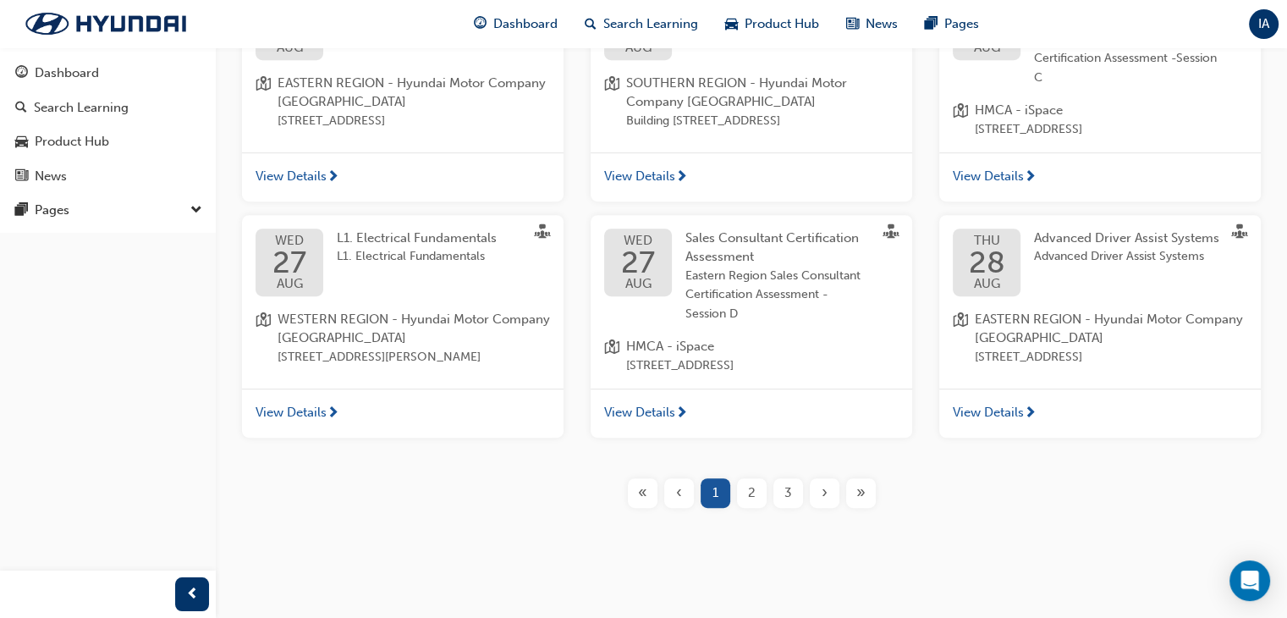
click at [816, 494] on div "›" at bounding box center [825, 493] width 30 height 30
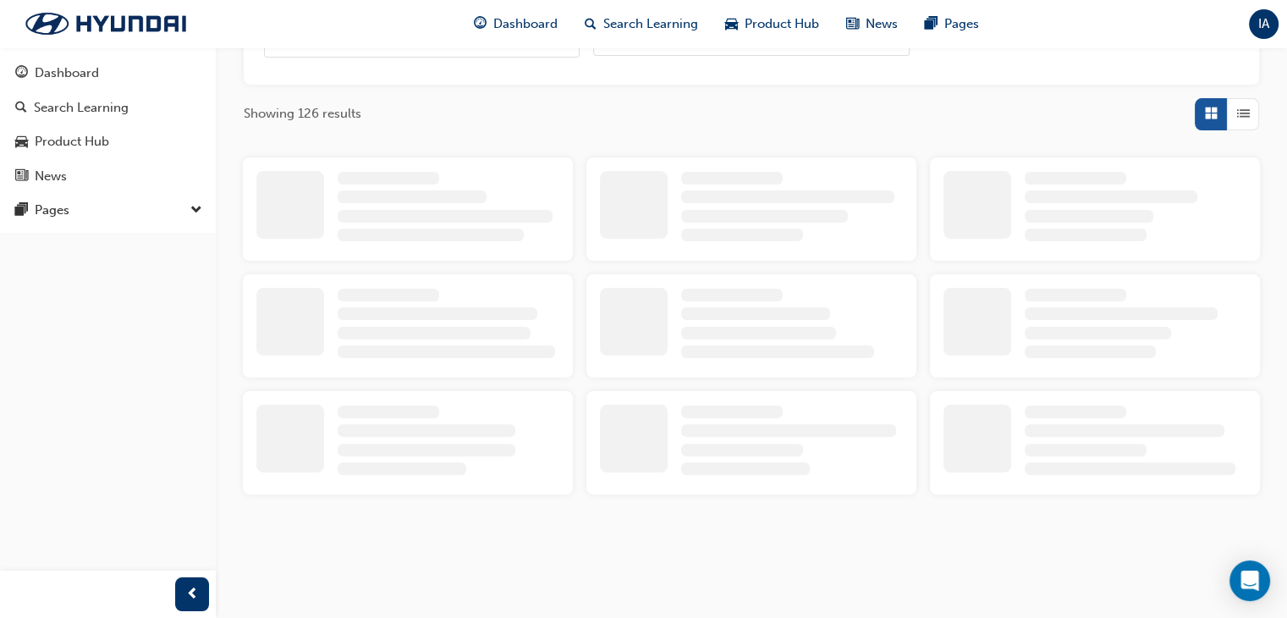
scroll to position [393, 0]
click at [816, 494] on div at bounding box center [752, 450] width 344 height 117
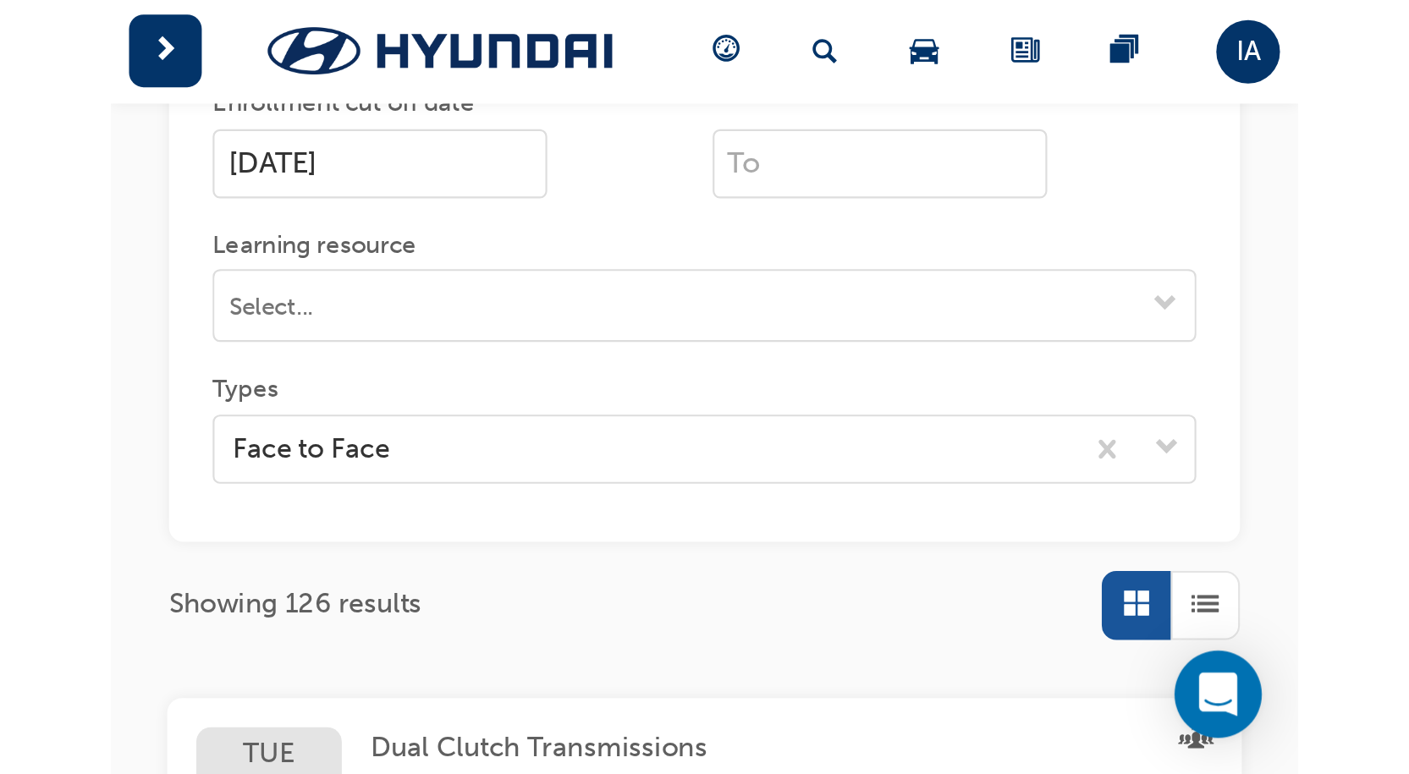
scroll to position [407, 0]
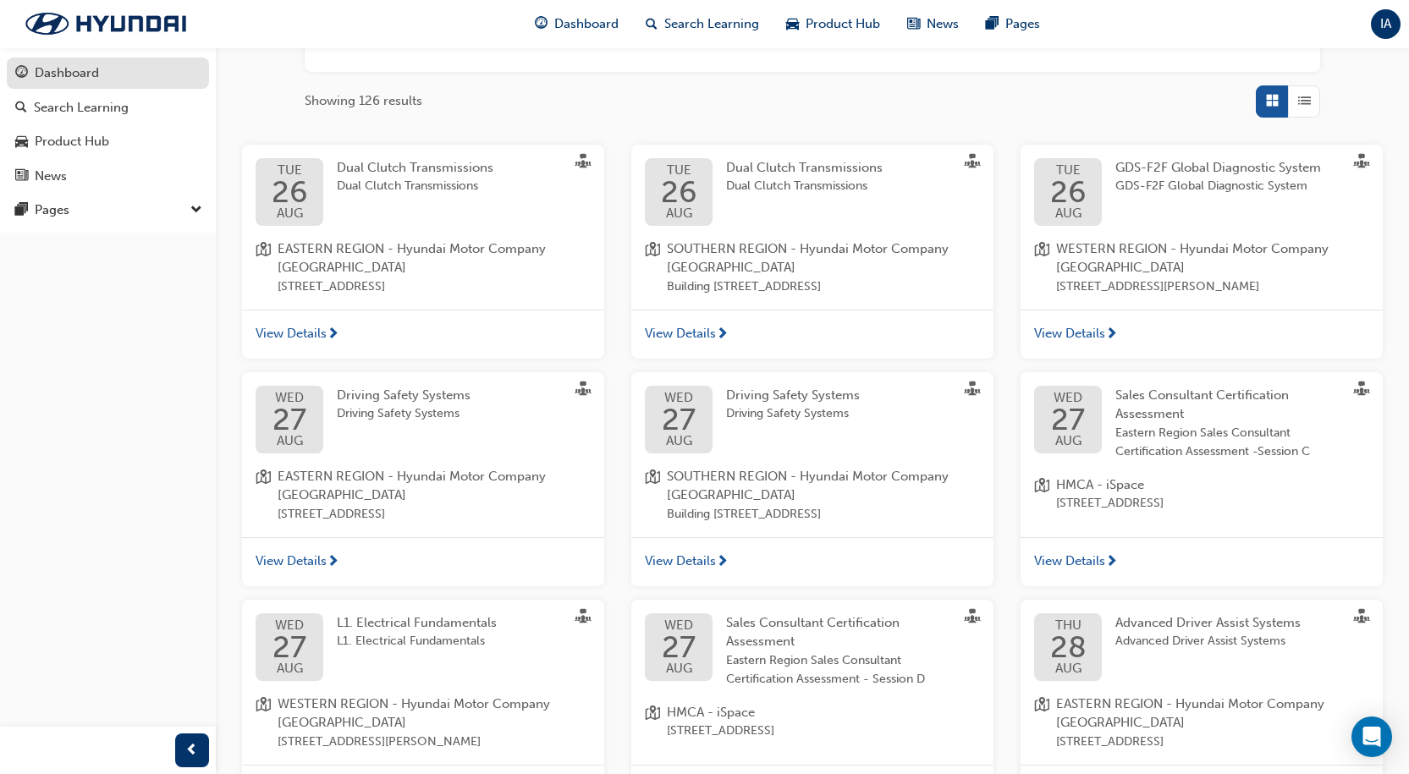
click at [84, 79] on div "Dashboard" at bounding box center [67, 72] width 64 height 19
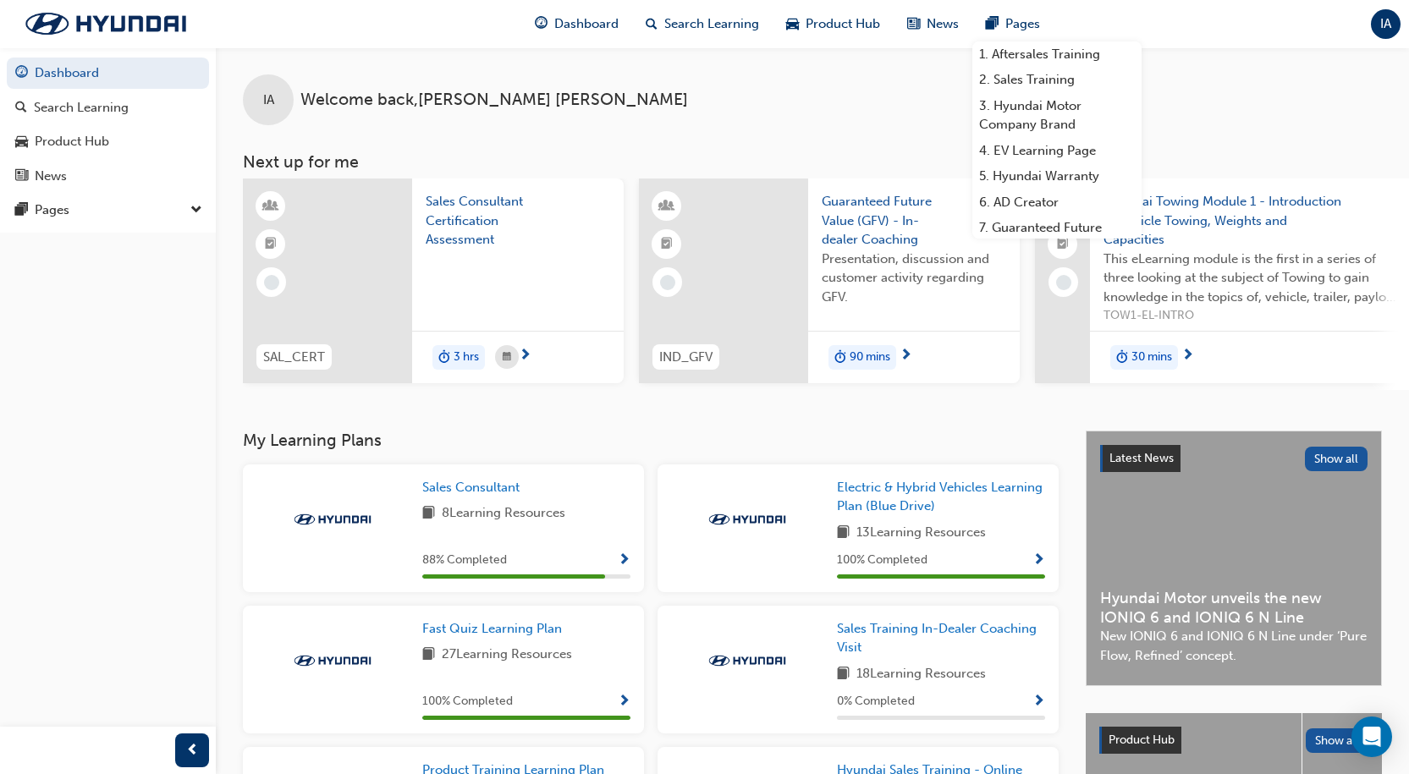
click at [759, 63] on div "IA Welcome back , [PERSON_NAME]" at bounding box center [812, 86] width 1193 height 78
drag, startPoint x: 825, startPoint y: 132, endPoint x: 834, endPoint y: 110, distance: 23.9
click at [825, 130] on div "IA Welcome back , [PERSON_NAME] Next up for me SAL_CERT Sales Consultant Certif…" at bounding box center [812, 218] width 1193 height 343
drag, startPoint x: 1211, startPoint y: 93, endPoint x: 1196, endPoint y: 103, distance: 17.6
click at [1212, 93] on div "IA Welcome back , [PERSON_NAME]" at bounding box center [812, 86] width 1193 height 78
